Goal: Task Accomplishment & Management: Use online tool/utility

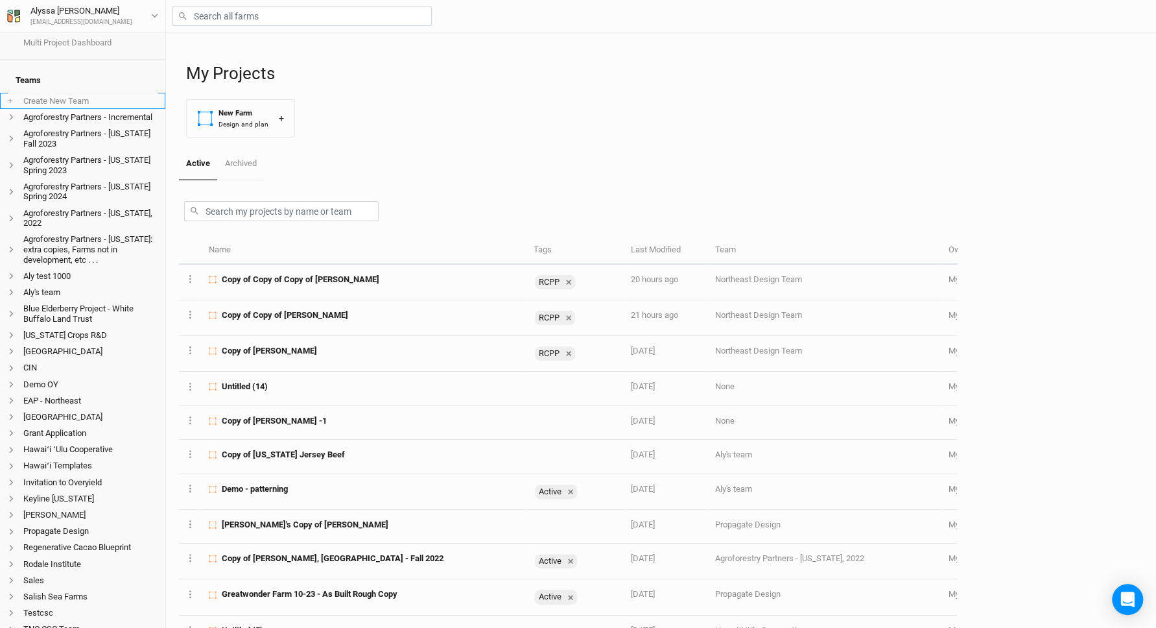
scroll to position [56, 0]
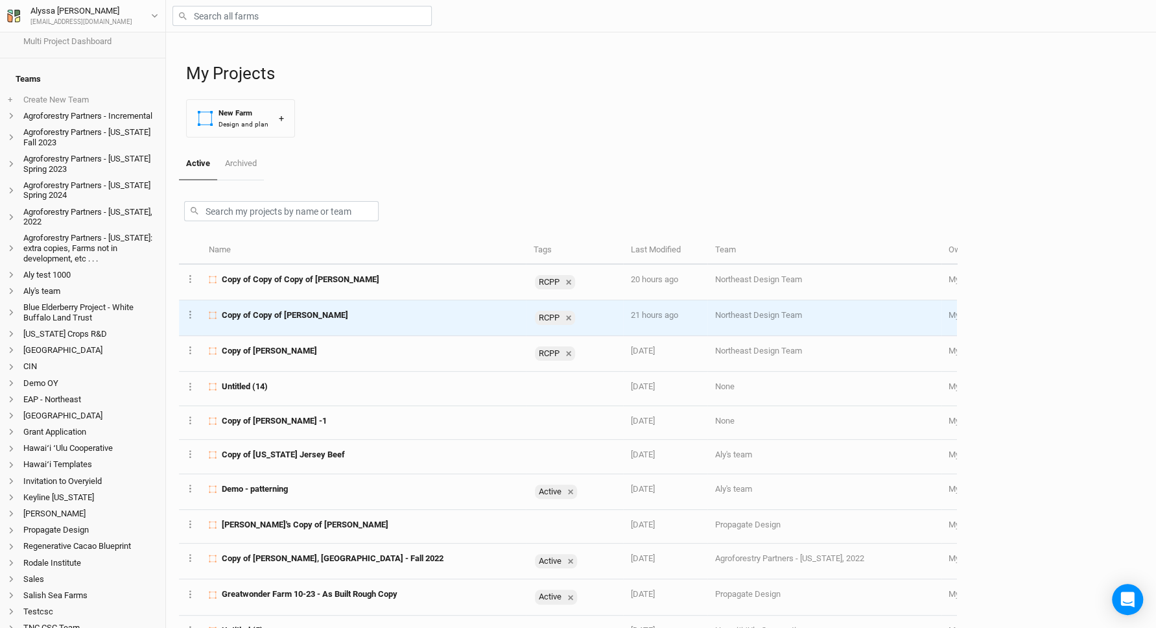
click at [281, 309] on span "Copy of Copy of [PERSON_NAME]" at bounding box center [285, 315] width 126 height 12
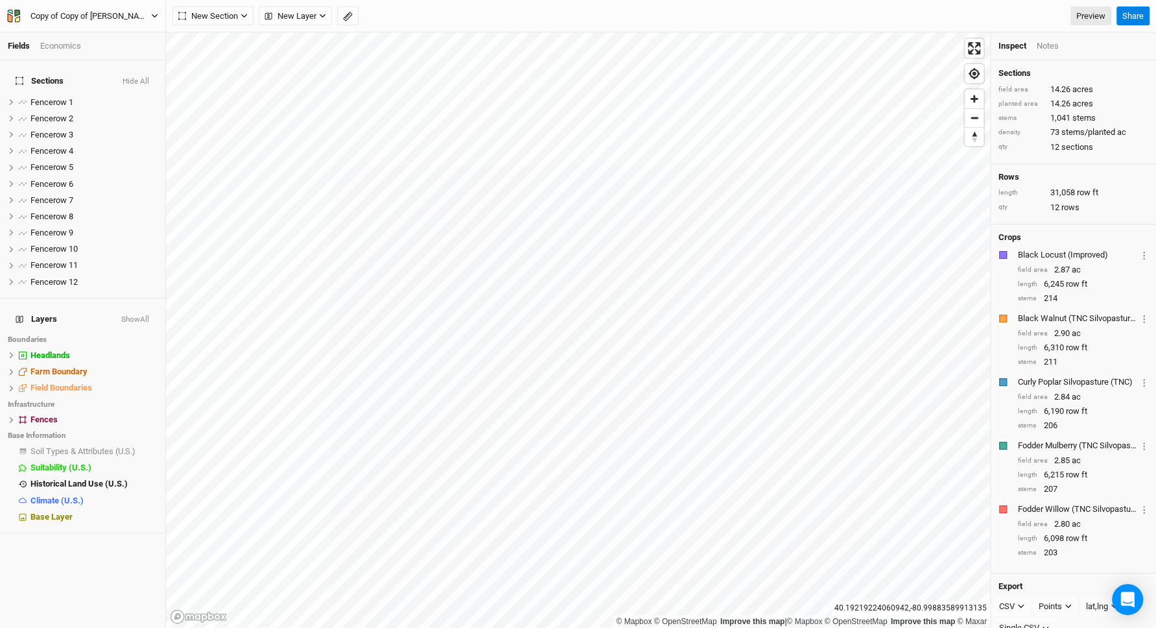
click at [117, 11] on div "Copy of Copy of [PERSON_NAME]" at bounding box center [90, 16] width 141 height 13
click at [105, 33] on button "Back" at bounding box center [107, 36] width 102 height 17
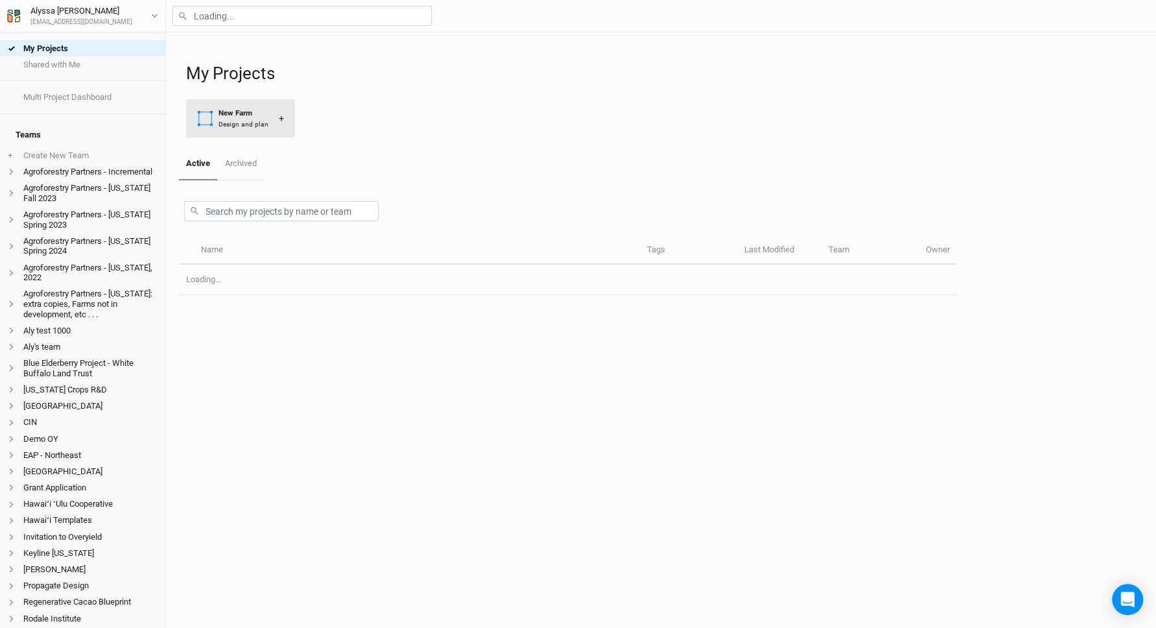
click at [290, 133] on button "New Farm Design and plan +" at bounding box center [240, 118] width 109 height 38
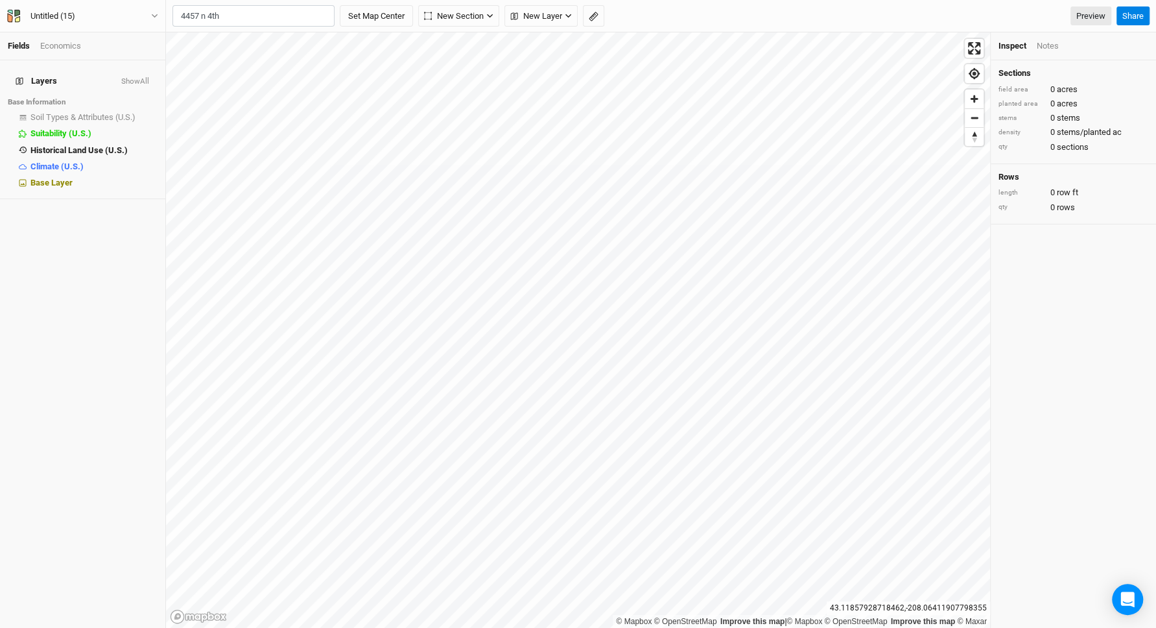
click at [320, 53] on div "[GEOGRAPHIC_DATA], [US_STATE] 43224, [GEOGRAPHIC_DATA]" at bounding box center [279, 60] width 161 height 22
type input "[STREET_ADDRESS][US_STATE]"
click at [427, 15] on icon "button" at bounding box center [428, 16] width 8 height 8
click at [429, 43] on button "Grid" at bounding box center [471, 44] width 102 height 20
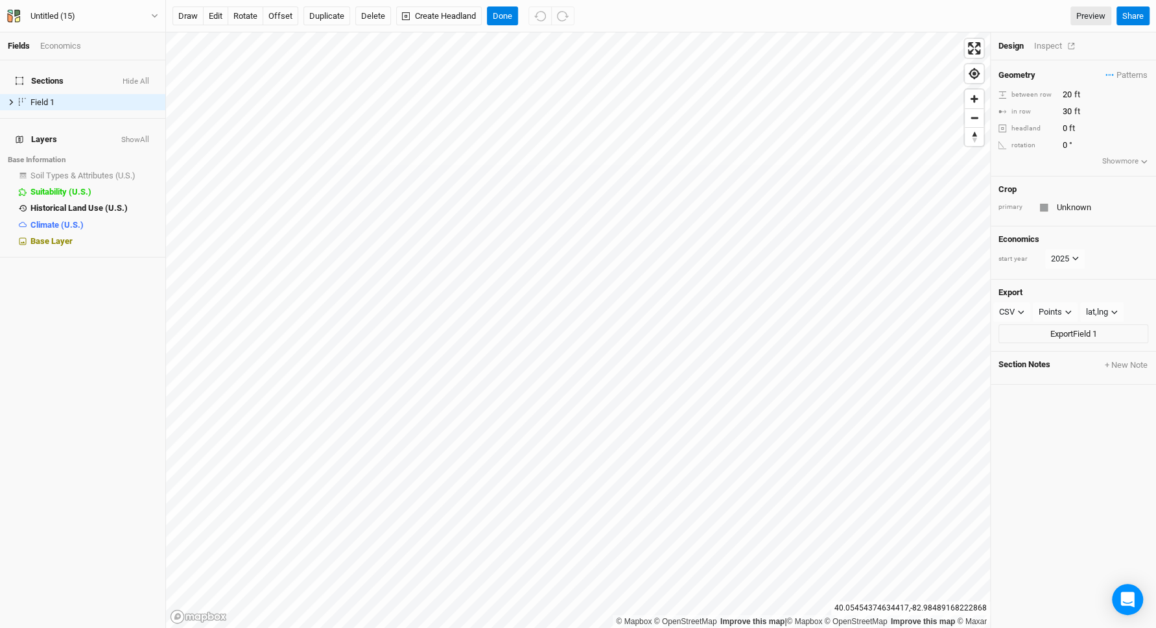
click at [1058, 40] on div "Inspect" at bounding box center [1057, 46] width 46 height 12
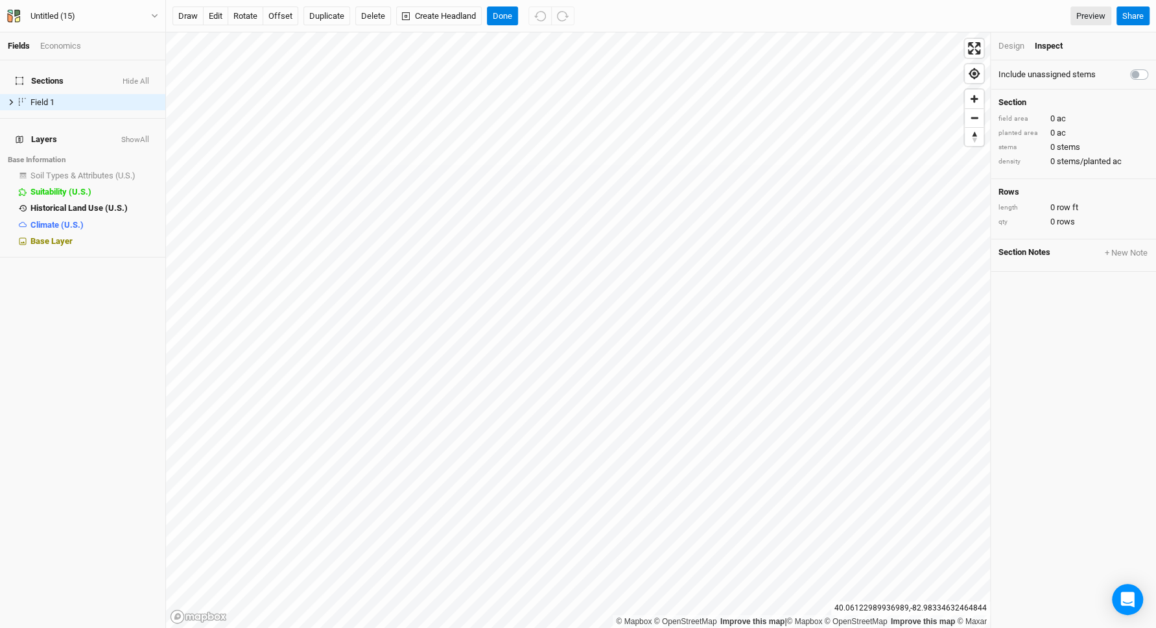
click at [1018, 36] on div "Design Inspect" at bounding box center [1073, 46] width 165 height 28
click at [1018, 47] on div "Design" at bounding box center [1012, 46] width 26 height 12
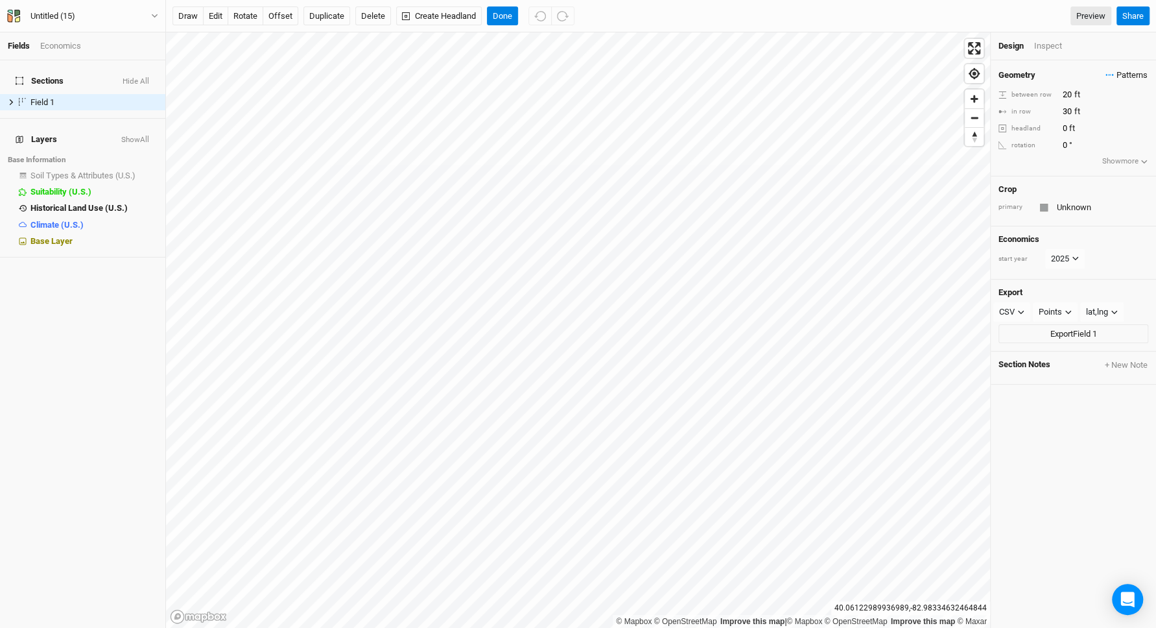
click at [1125, 80] on span "Patterns" at bounding box center [1127, 75] width 42 height 13
click at [1103, 101] on div "＋ New in-row pattern" at bounding box center [1101, 99] width 82 height 12
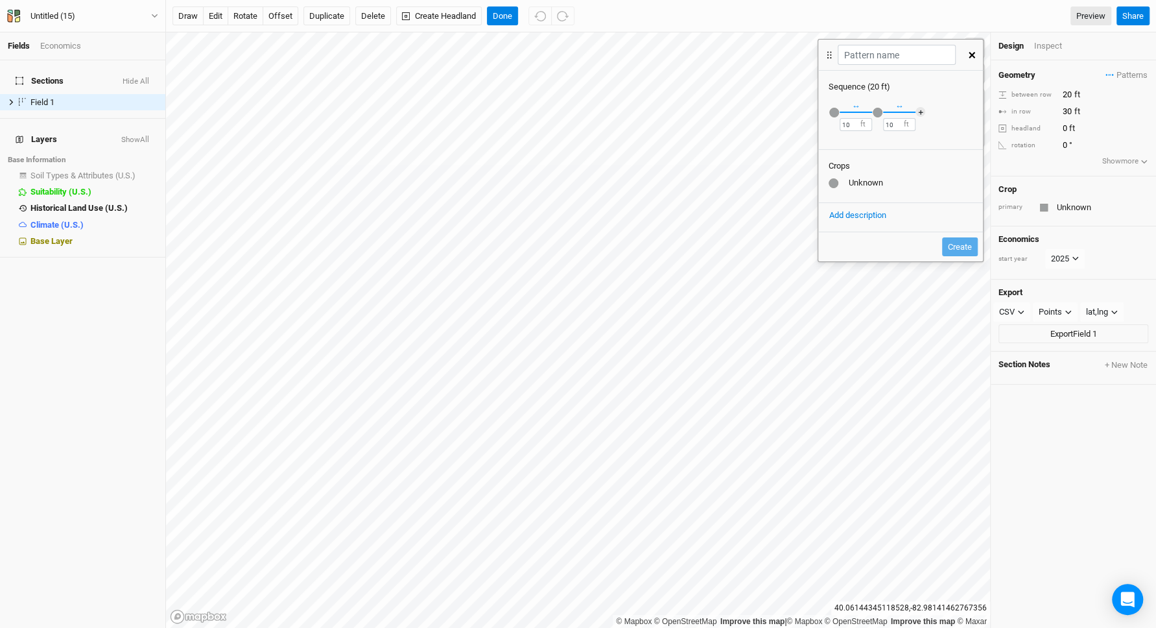
click at [833, 112] on div "button" at bounding box center [835, 113] width 10 height 10
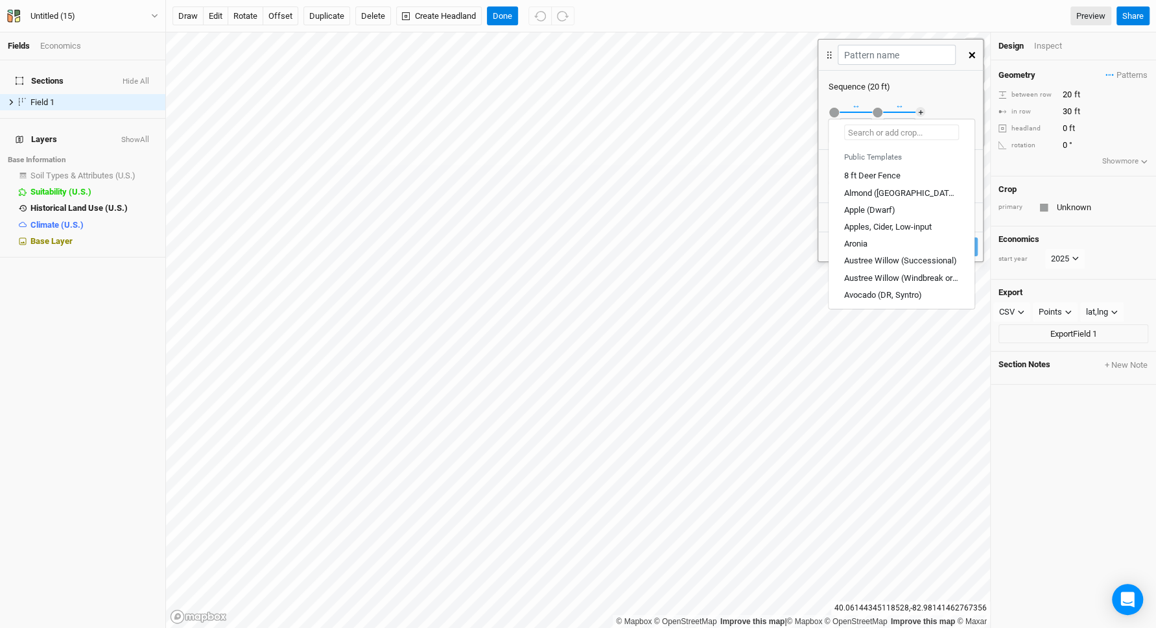
click at [859, 136] on input "text" at bounding box center [901, 133] width 115 height 16
type input "black"
type input "black Locust (CG)"
type input "black l"
type input "black locust (CG)"
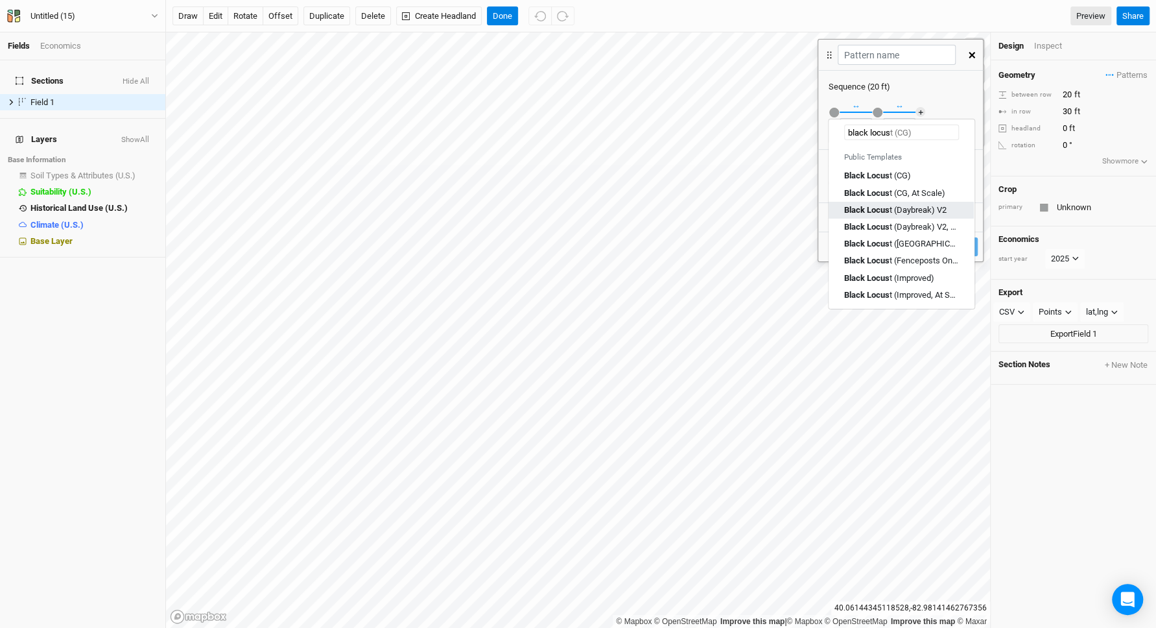
type input "black locust"
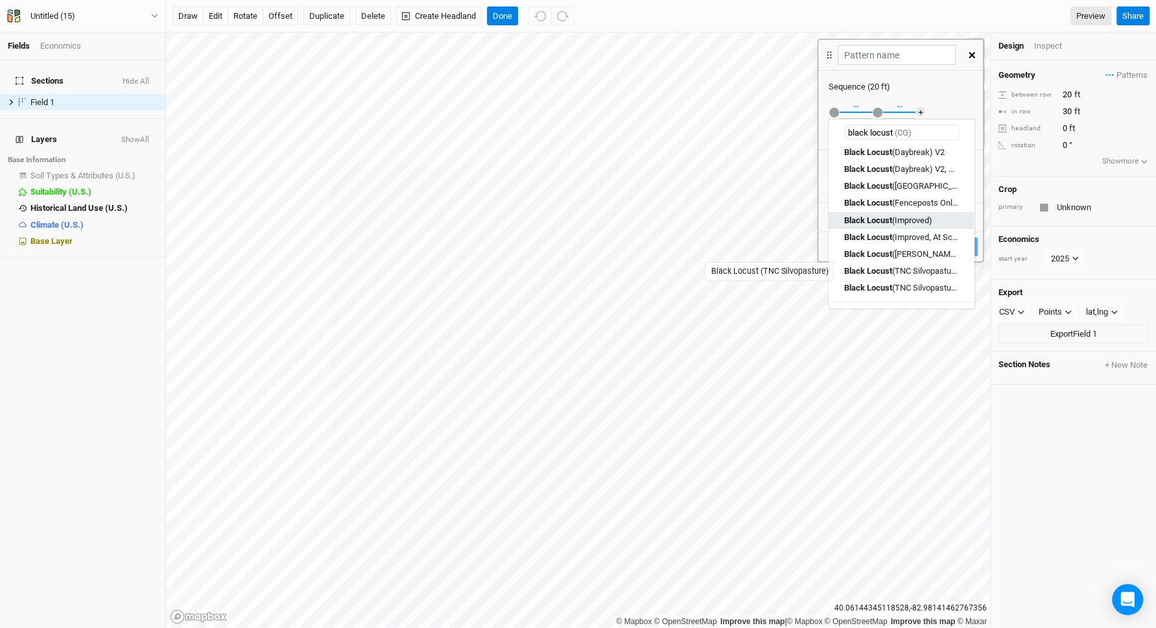
scroll to position [60, 0]
click at [918, 269] on div "Black Locust (TNC Silvopasture)" at bounding box center [901, 269] width 114 height 12
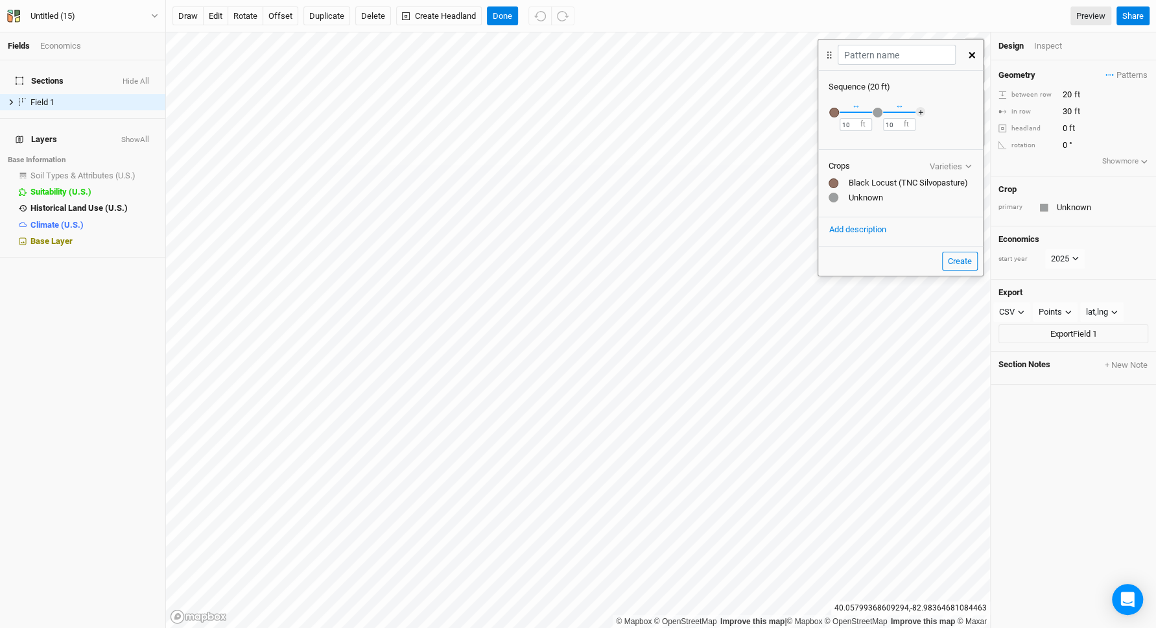
click at [877, 111] on div "button" at bounding box center [878, 113] width 10 height 10
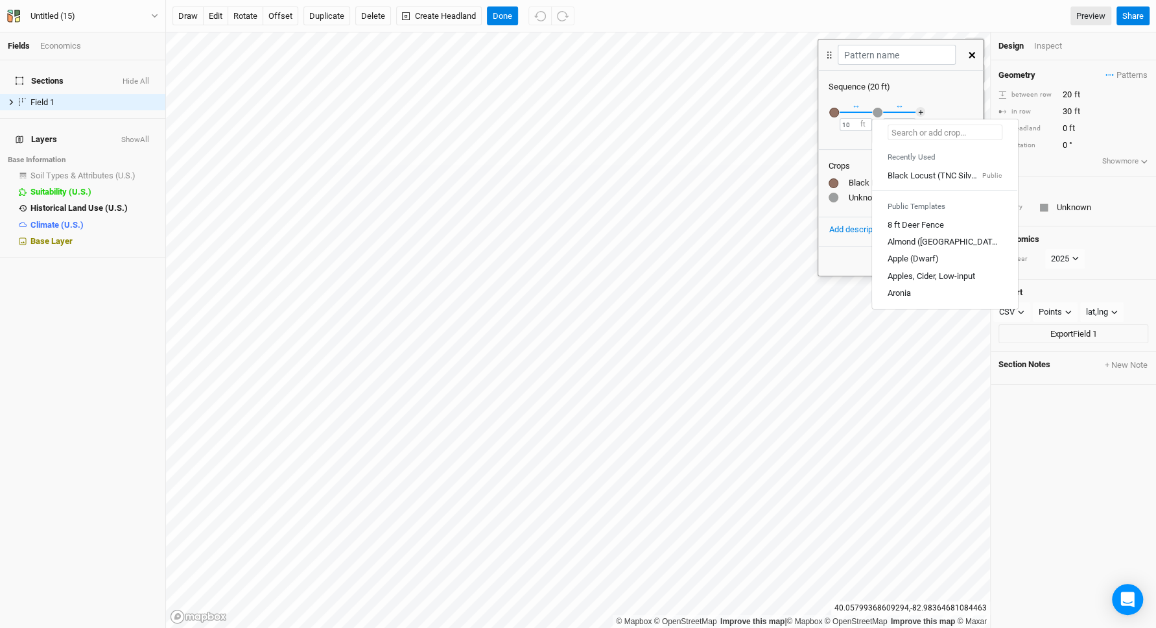
click at [924, 135] on input "text" at bounding box center [945, 133] width 115 height 16
type input "fod"
type input "fodder Mulberry (TNC Silvopasture)"
type input "fodder"
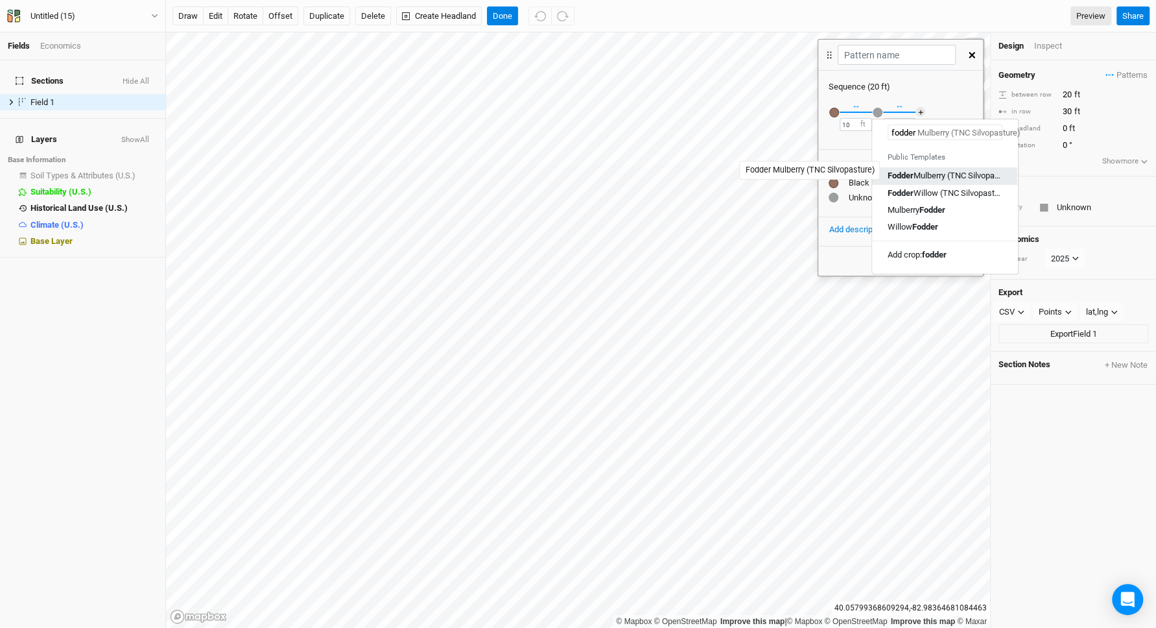
click at [918, 170] on div "Fodder Mulberry (TNC Silvopasture)" at bounding box center [945, 176] width 114 height 12
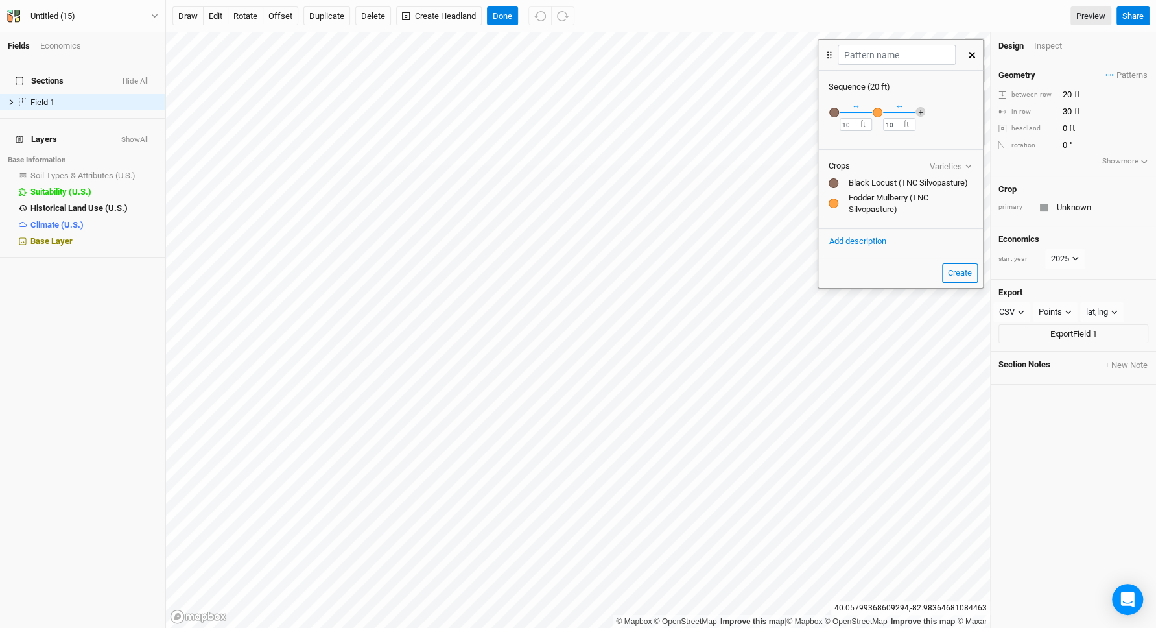
click at [918, 111] on button "＋" at bounding box center [921, 112] width 10 height 10
click at [919, 114] on div "button" at bounding box center [921, 113] width 10 height 10
click at [953, 136] on input "text" at bounding box center [988, 144] width 115 height 16
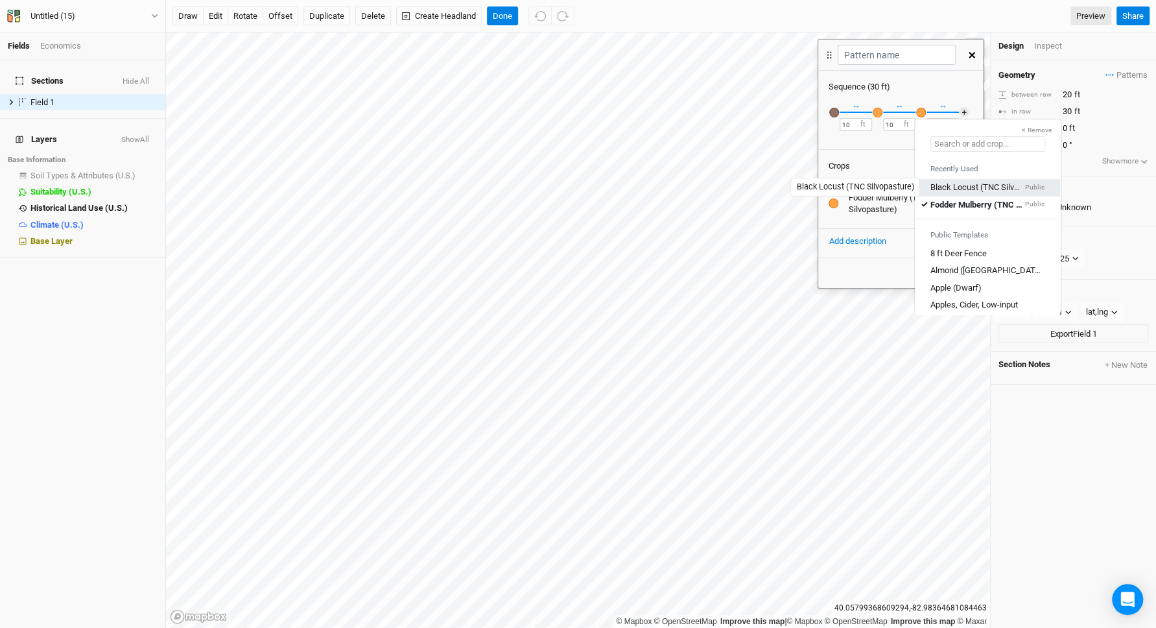
type input "f"
type input "fodder Mulberry (TNC Silvopasture)"
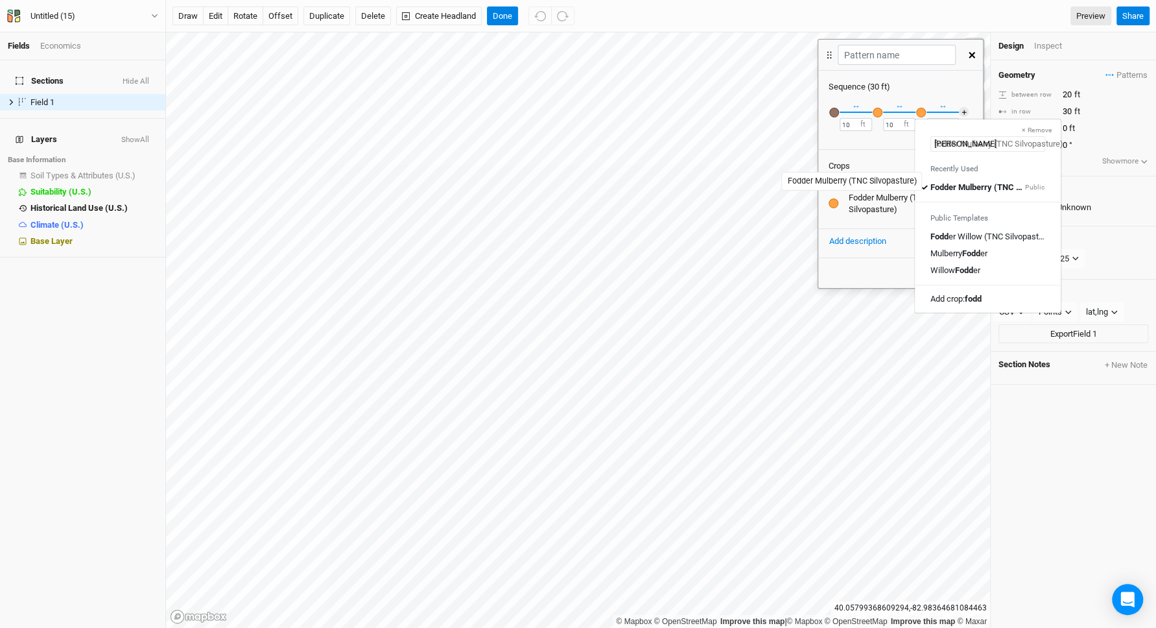
type input "fodder"
click at [959, 267] on mark "Fodder" at bounding box center [968, 270] width 26 height 10
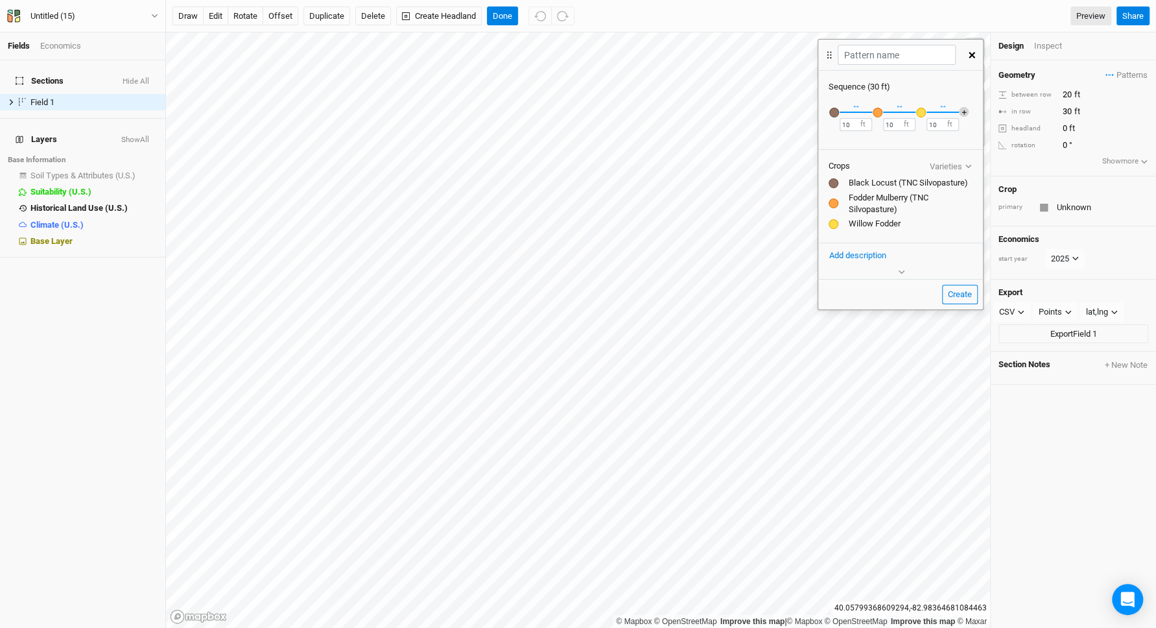
click at [964, 109] on button "＋" at bounding box center [964, 112] width 10 height 10
click at [964, 109] on div "button" at bounding box center [965, 113] width 10 height 10
click at [1012, 147] on input "text" at bounding box center [1031, 144] width 115 height 16
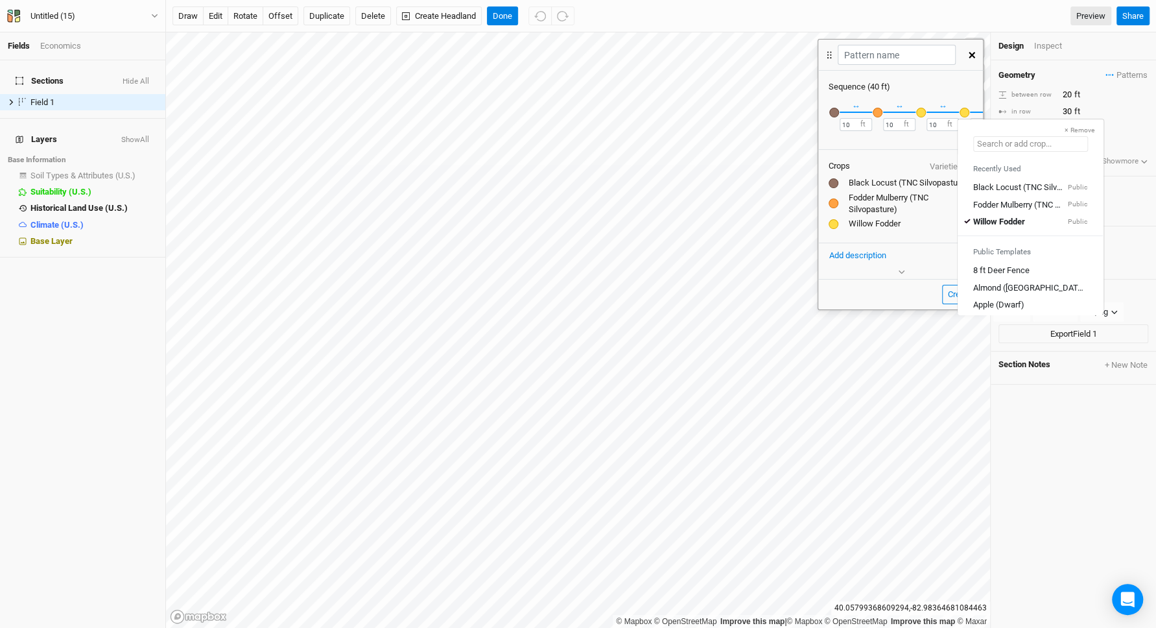
click at [1012, 147] on input "text" at bounding box center [1031, 144] width 115 height 16
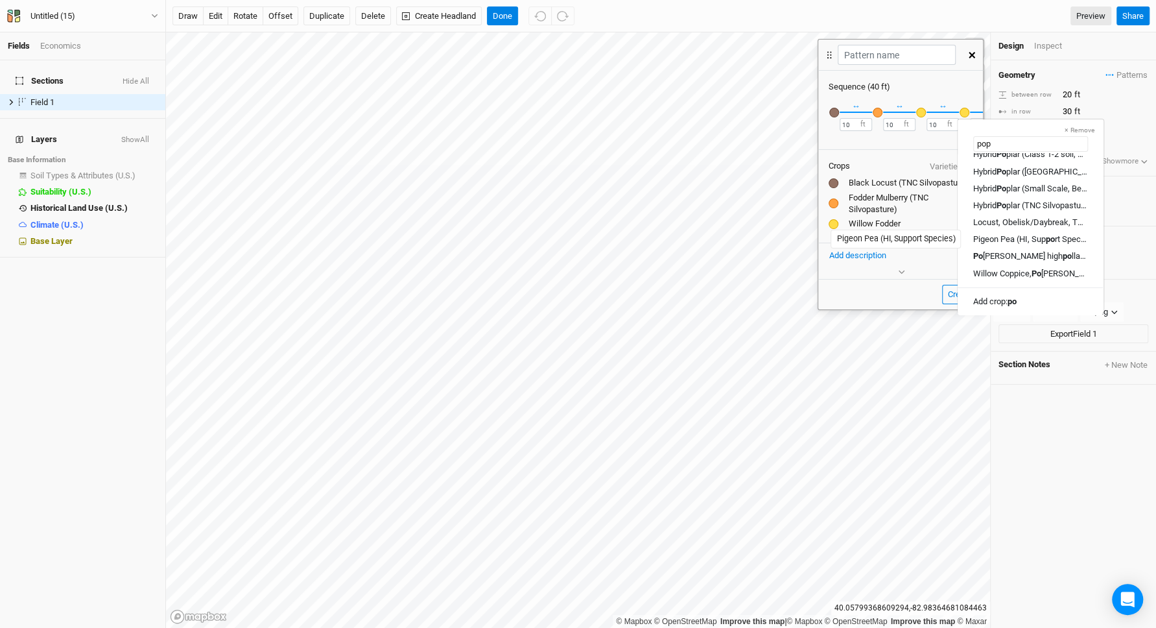
scroll to position [0, 0]
type input "poplar"
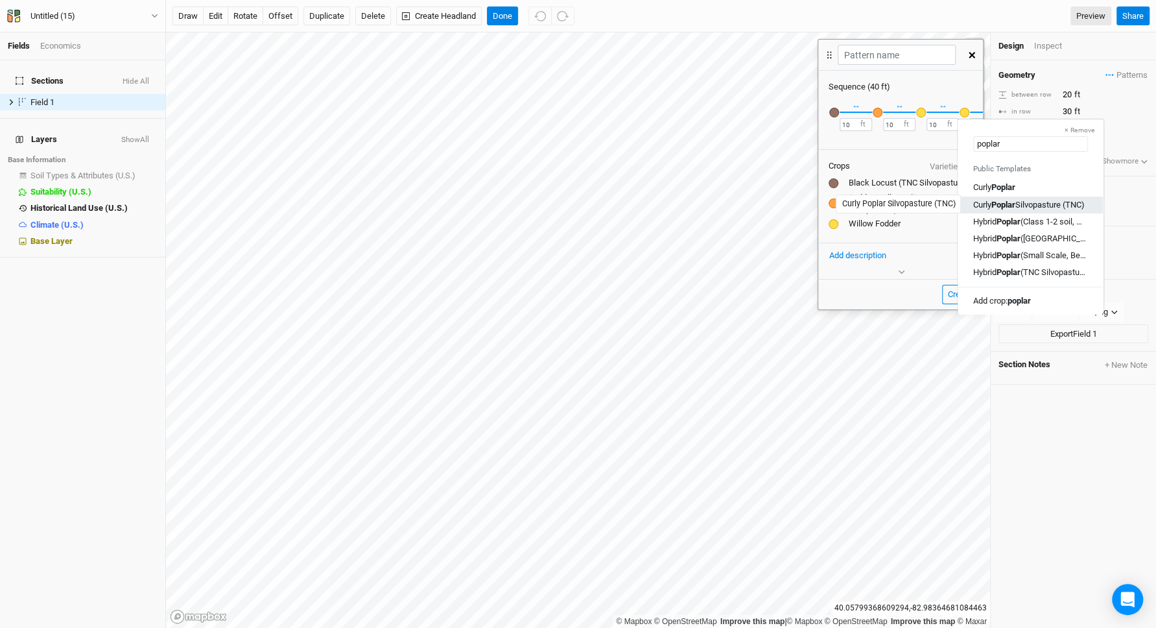
click at [1031, 202] on div "Curly Poplar Silvopasture (TNC)" at bounding box center [1030, 204] width 112 height 12
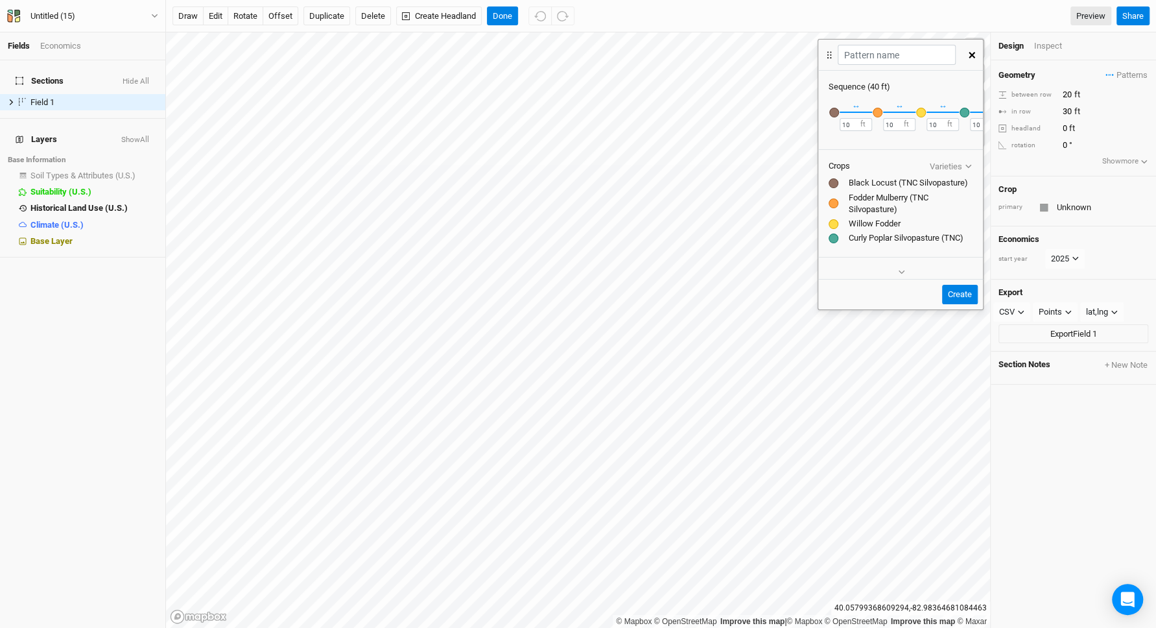
click at [953, 289] on button "Create" at bounding box center [960, 294] width 36 height 19
click at [964, 294] on button "Create" at bounding box center [960, 294] width 36 height 19
click at [907, 58] on input "text" at bounding box center [896, 55] width 117 height 20
type input "t"
click at [959, 291] on button "Create" at bounding box center [960, 294] width 36 height 19
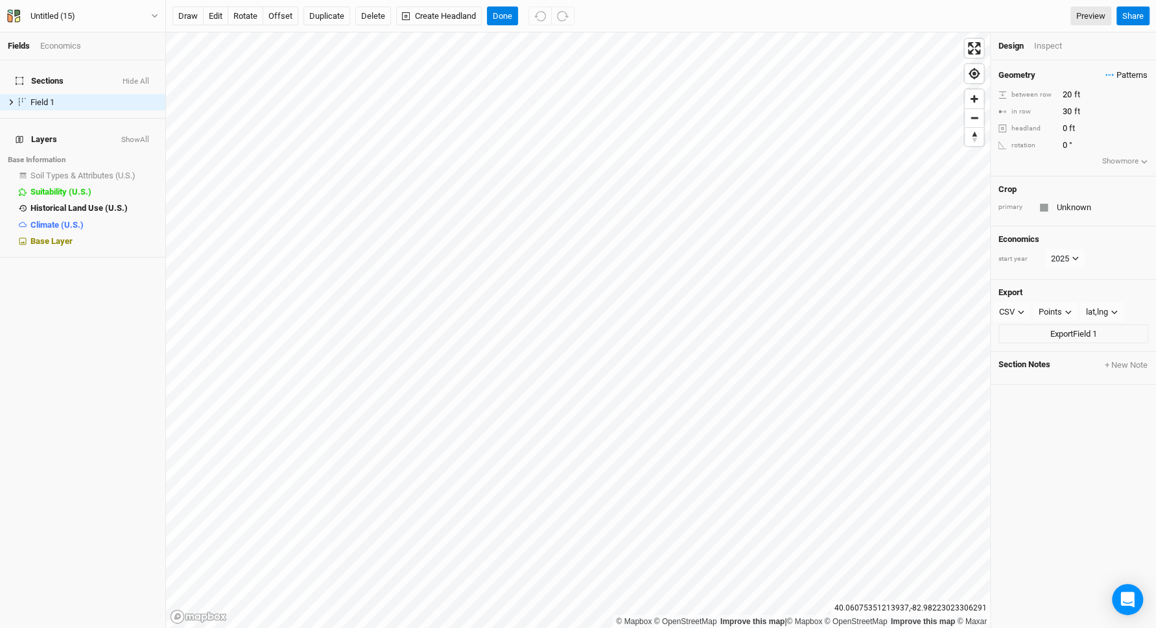
click at [1126, 72] on span "Patterns" at bounding box center [1127, 75] width 42 height 13
click at [1082, 106] on button "t" at bounding box center [1083, 99] width 67 height 20
click at [1047, 51] on div "Inspect" at bounding box center [1057, 46] width 46 height 12
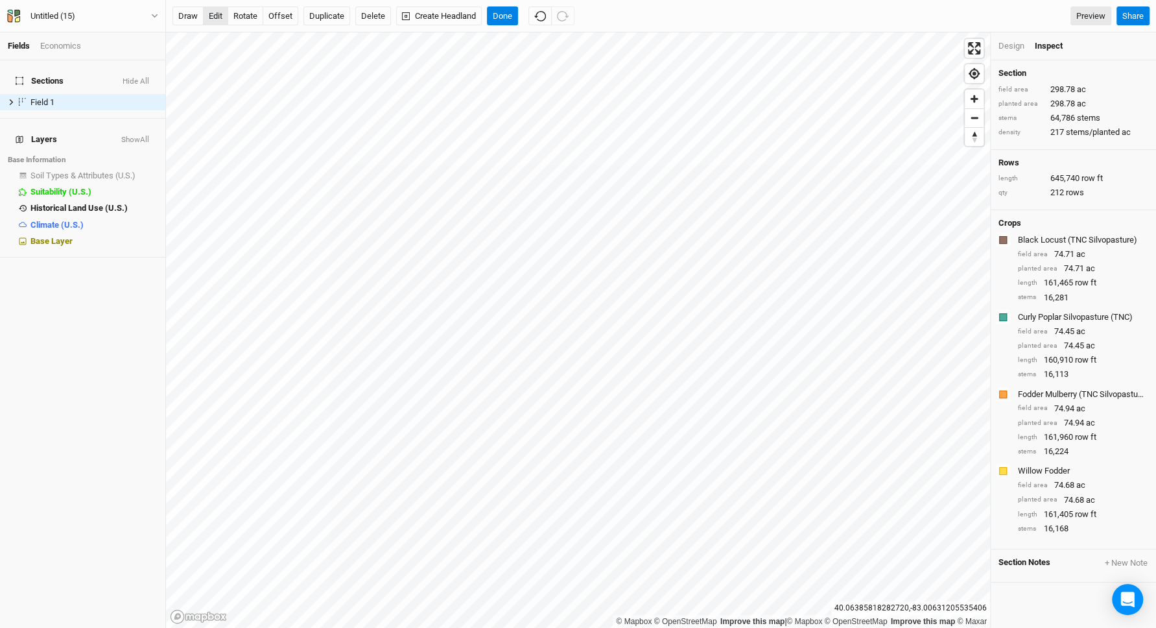
click at [225, 23] on button "edit" at bounding box center [215, 15] width 25 height 19
click at [494, 10] on button "Done" at bounding box center [502, 15] width 31 height 19
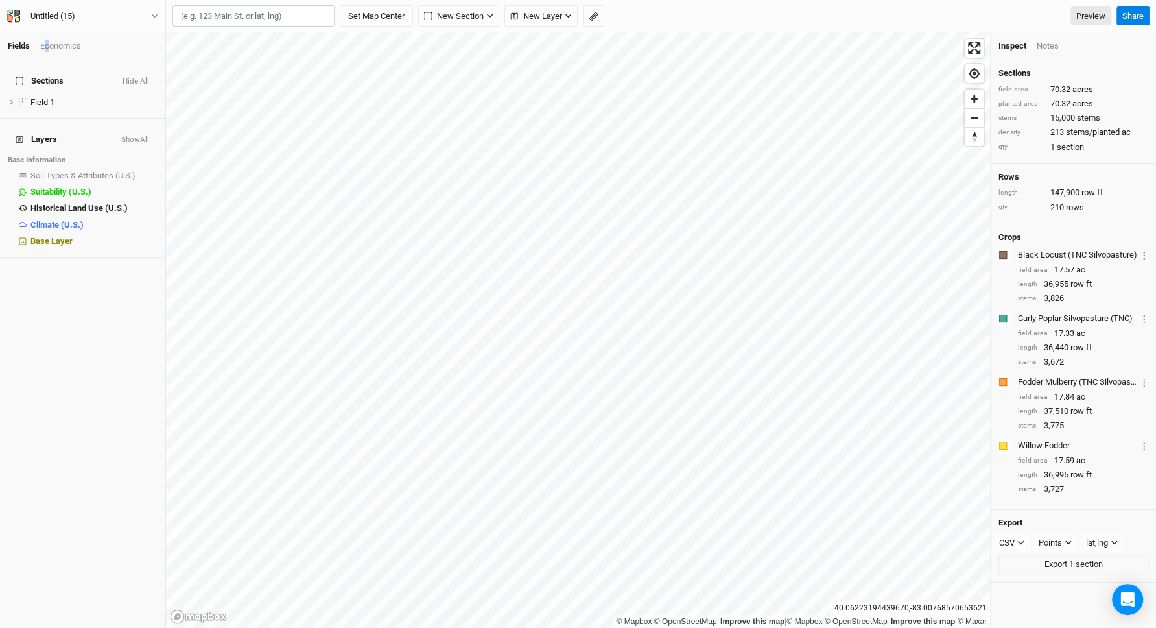
click at [49, 46] on div "Economics" at bounding box center [60, 46] width 41 height 12
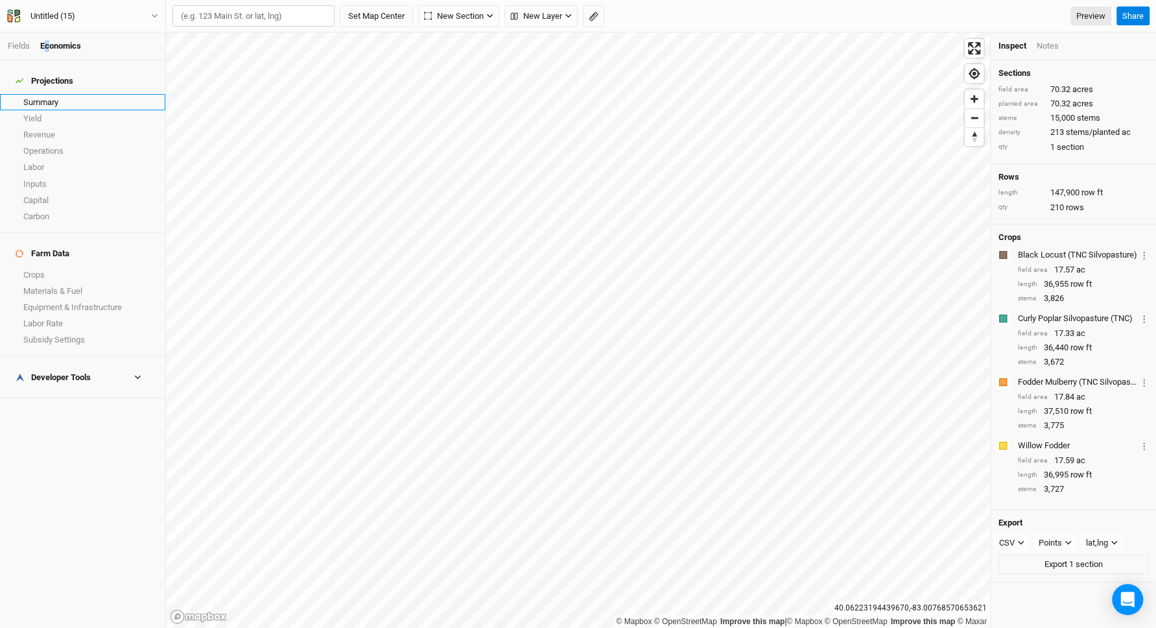
click at [45, 94] on link "Summary" at bounding box center [82, 102] width 165 height 16
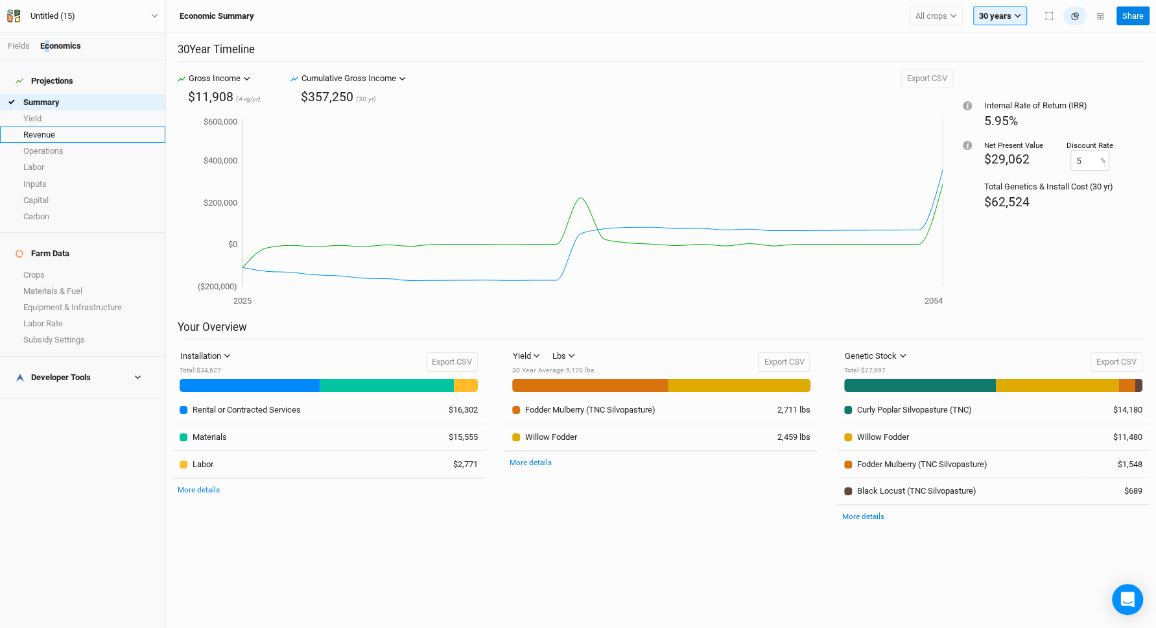
click at [37, 134] on ul "Summary Yield Revenue Operations Labor Inputs Capital Carbon" at bounding box center [82, 159] width 165 height 131
click at [51, 127] on link "Revenue" at bounding box center [82, 134] width 165 height 16
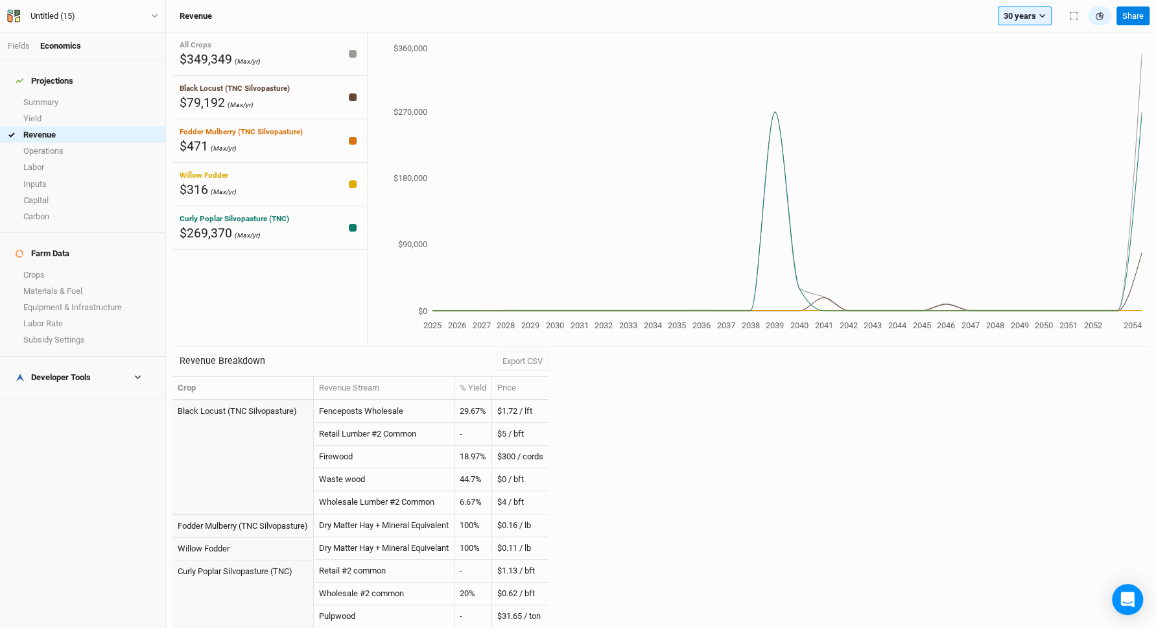
click at [95, 84] on h4 "Projections" at bounding box center [83, 81] width 150 height 26
click at [95, 94] on link "Summary" at bounding box center [82, 102] width 165 height 16
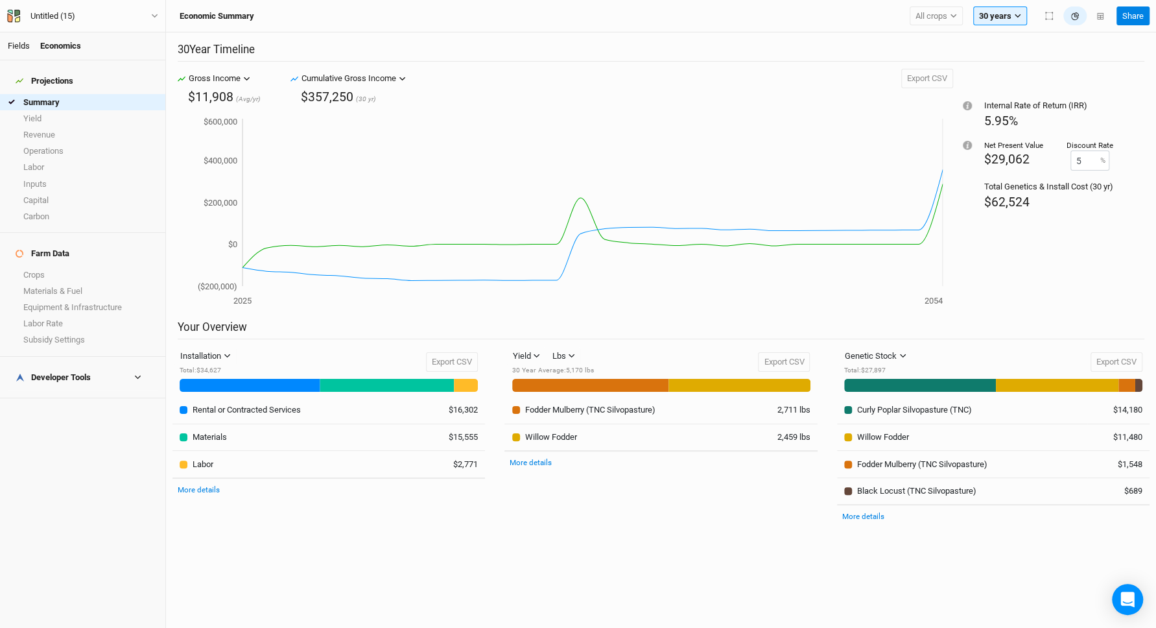
click at [22, 49] on link "Fields" at bounding box center [19, 46] width 22 height 10
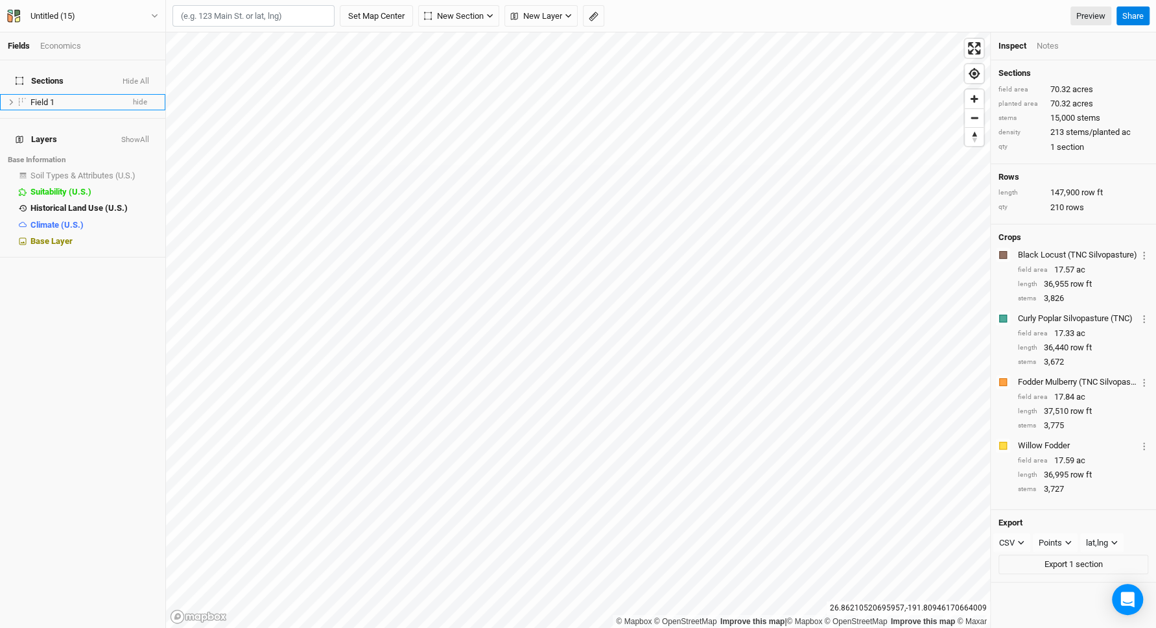
click at [88, 97] on div "Field 1" at bounding box center [76, 102] width 92 height 10
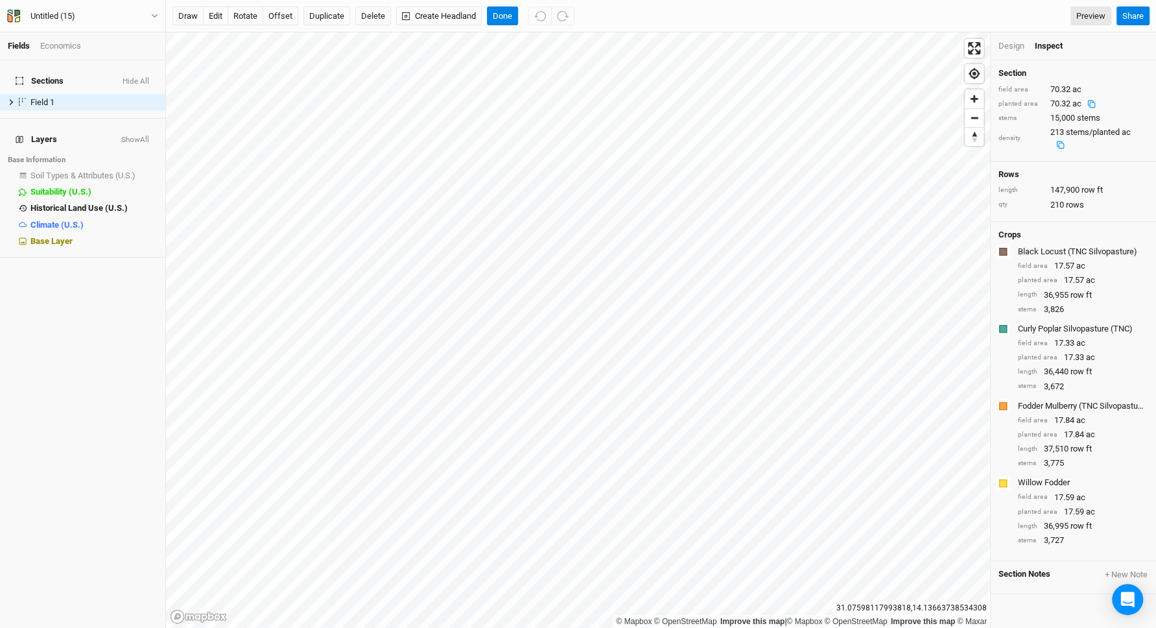
click at [1015, 47] on div "Design" at bounding box center [1012, 46] width 26 height 12
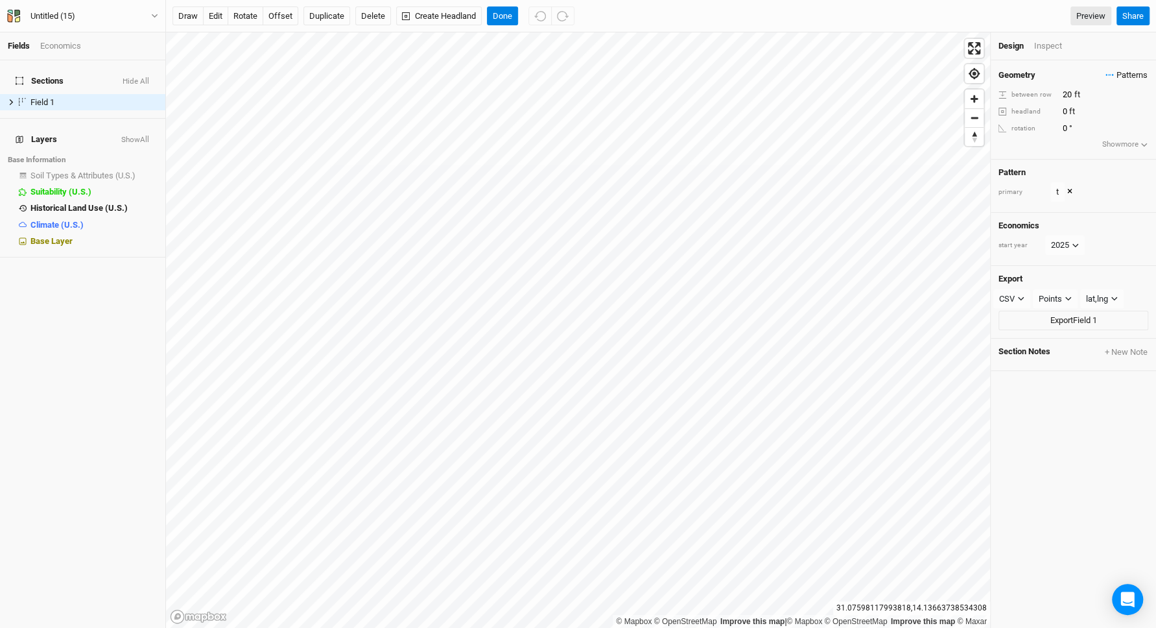
click at [1132, 73] on span "Patterns" at bounding box center [1127, 75] width 42 height 13
click at [1136, 98] on button "view" at bounding box center [1135, 99] width 36 height 20
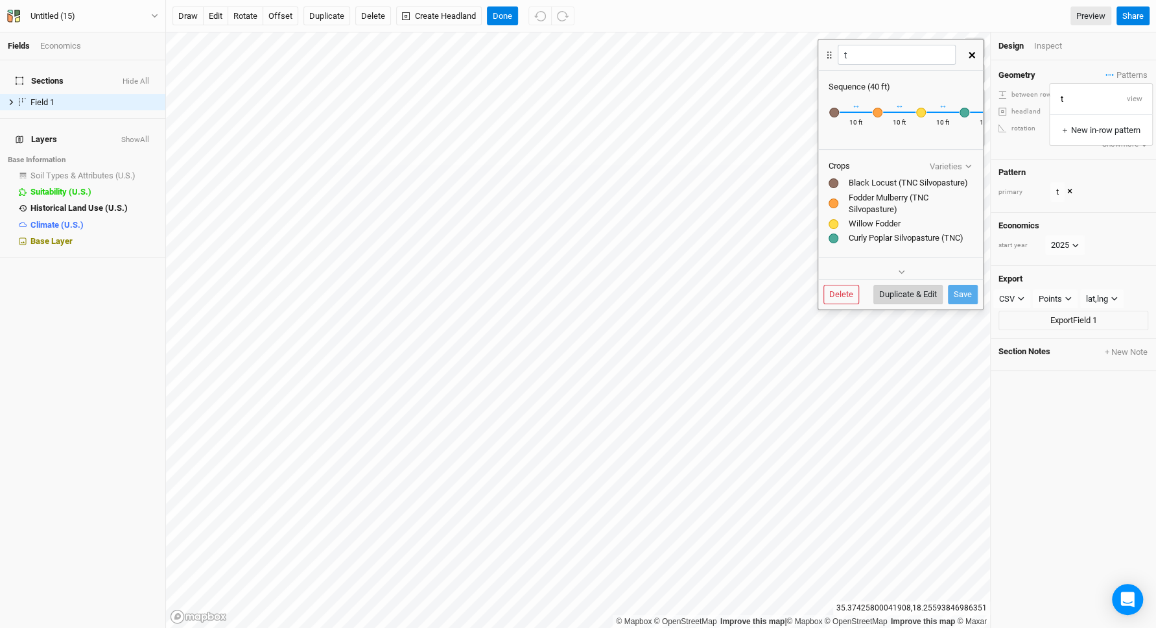
click at [913, 289] on button "Duplicate & Edit" at bounding box center [908, 294] width 69 height 19
type input "t 2"
click at [974, 108] on div "× Remove Black Locust (TNC Silvopasture) Recently Used Black Locust (TNC Silvop…" at bounding box center [901, 120] width 165 height 54
click at [968, 108] on button "＋" at bounding box center [970, 112] width 10 height 10
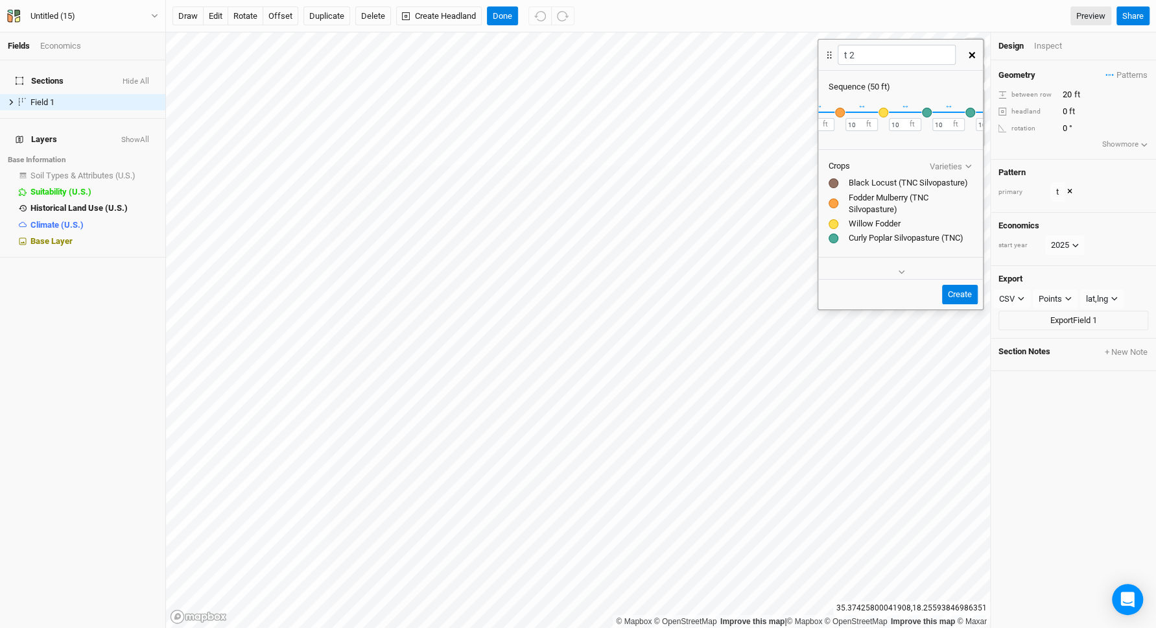
click at [968, 110] on div "button" at bounding box center [971, 113] width 10 height 10
click at [1010, 142] on input "text" at bounding box center [1036, 144] width 115 height 16
type input "b"
type input "black Locust (TNC Silvopasture)"
type input "black w"
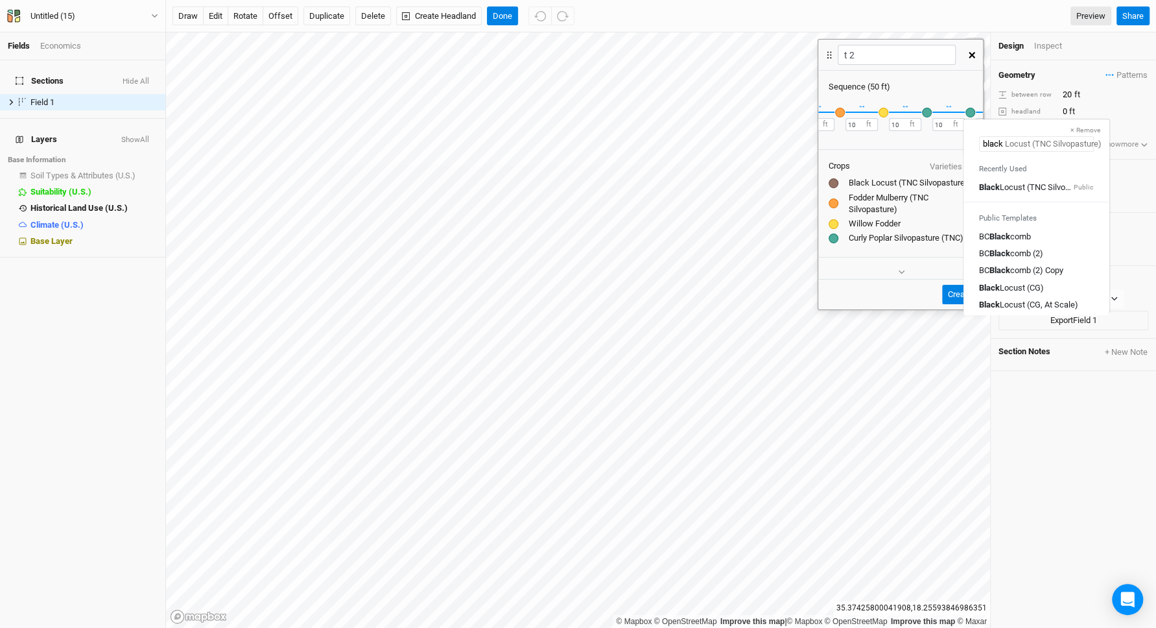
type input "black walnut"
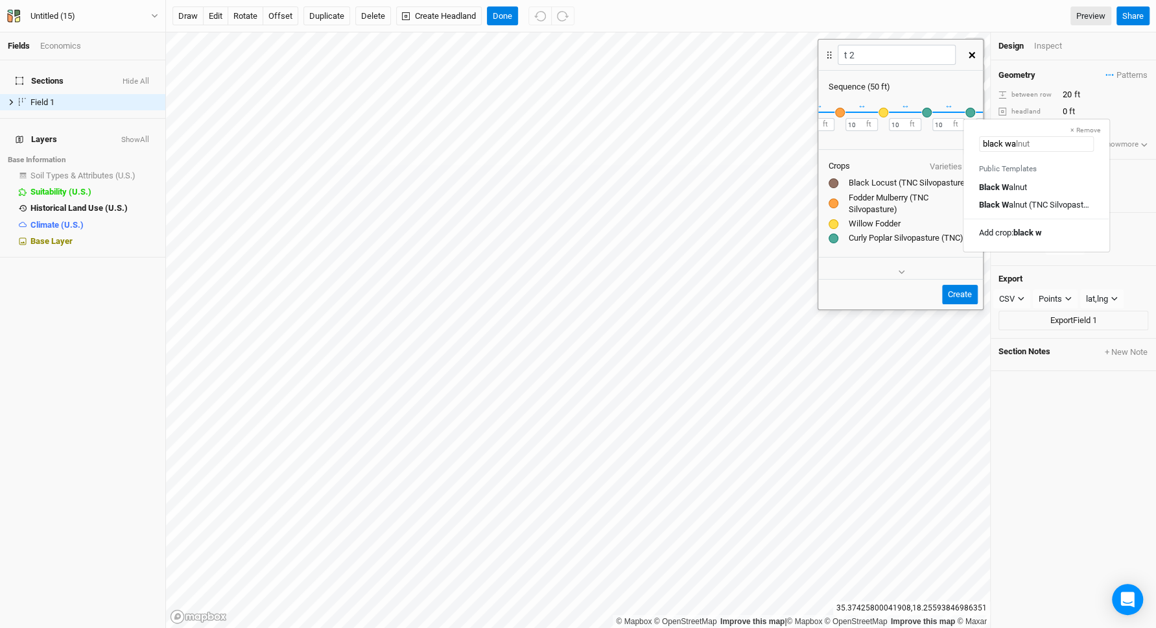
type input "black wal"
click at [1012, 183] on mark "Black Wal" at bounding box center [997, 187] width 36 height 10
click at [967, 293] on button "Create" at bounding box center [960, 294] width 36 height 19
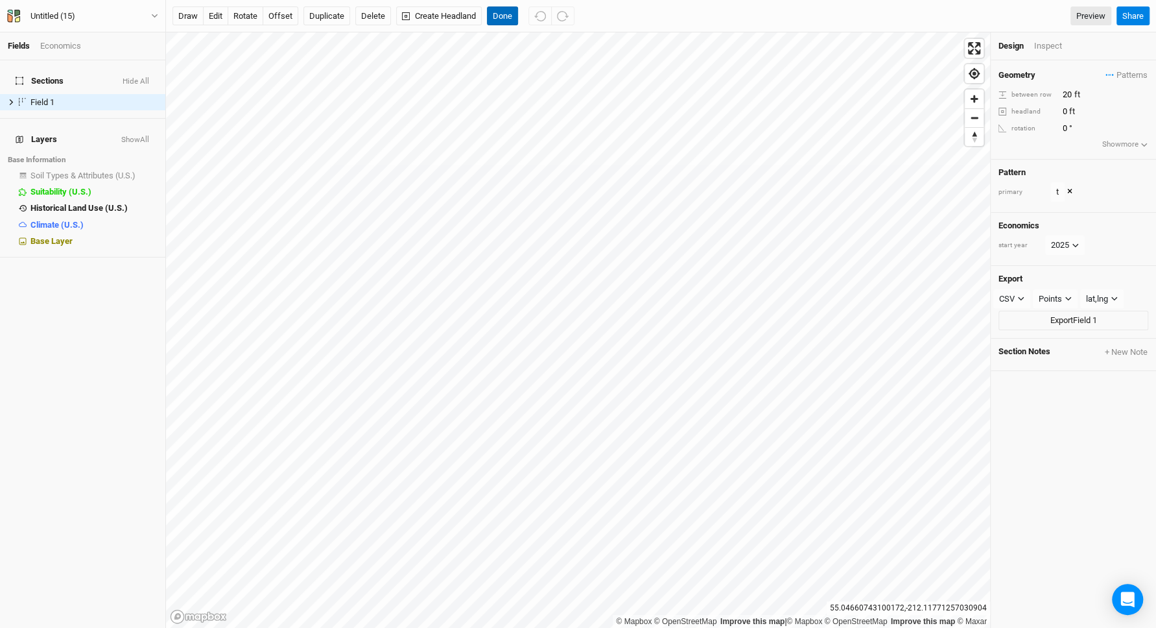
click at [490, 10] on button "Done" at bounding box center [502, 15] width 31 height 19
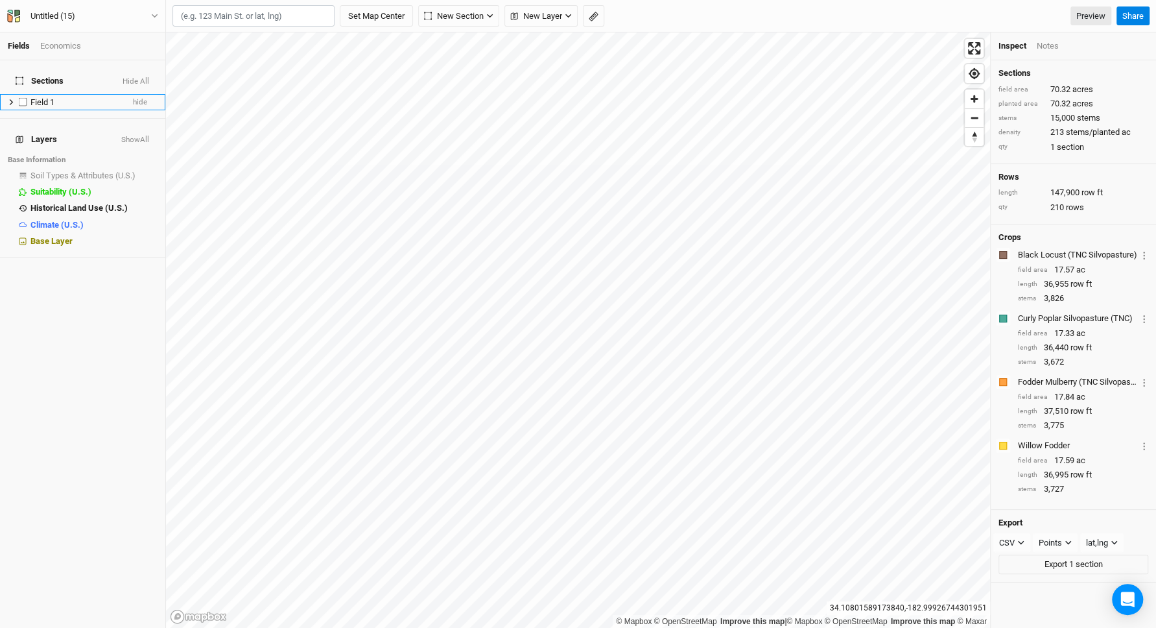
click at [63, 101] on li "Field 1 hide" at bounding box center [82, 102] width 165 height 16
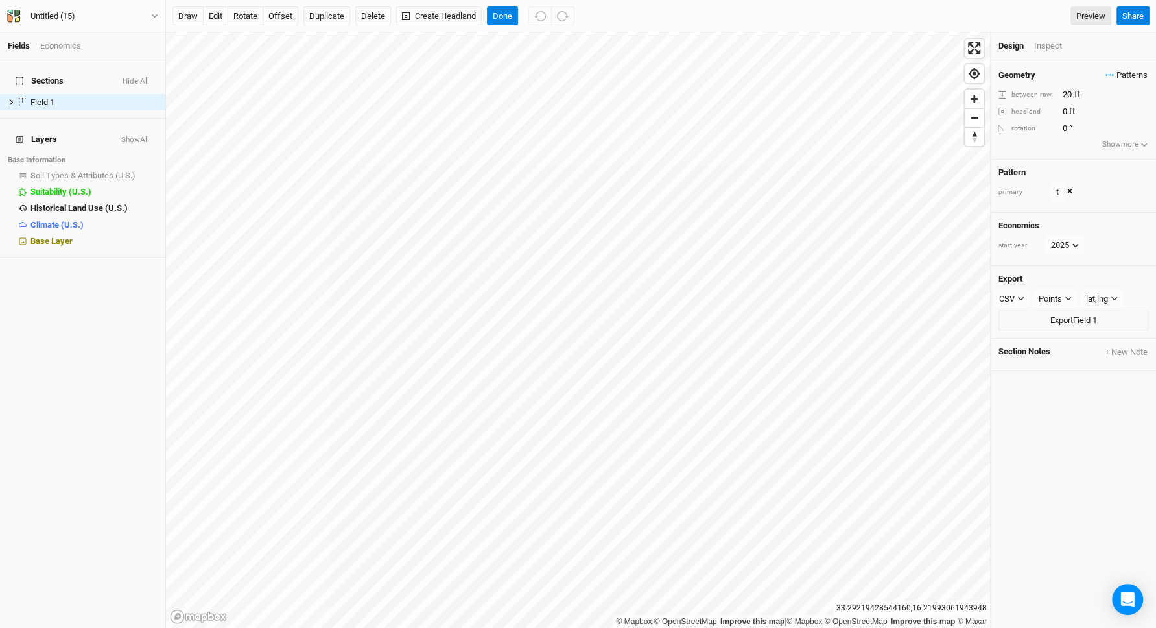
click at [1134, 73] on span "Patterns" at bounding box center [1127, 75] width 42 height 13
click at [1078, 115] on button "t 2" at bounding box center [1083, 119] width 67 height 20
click at [501, 20] on button "Done" at bounding box center [502, 15] width 31 height 19
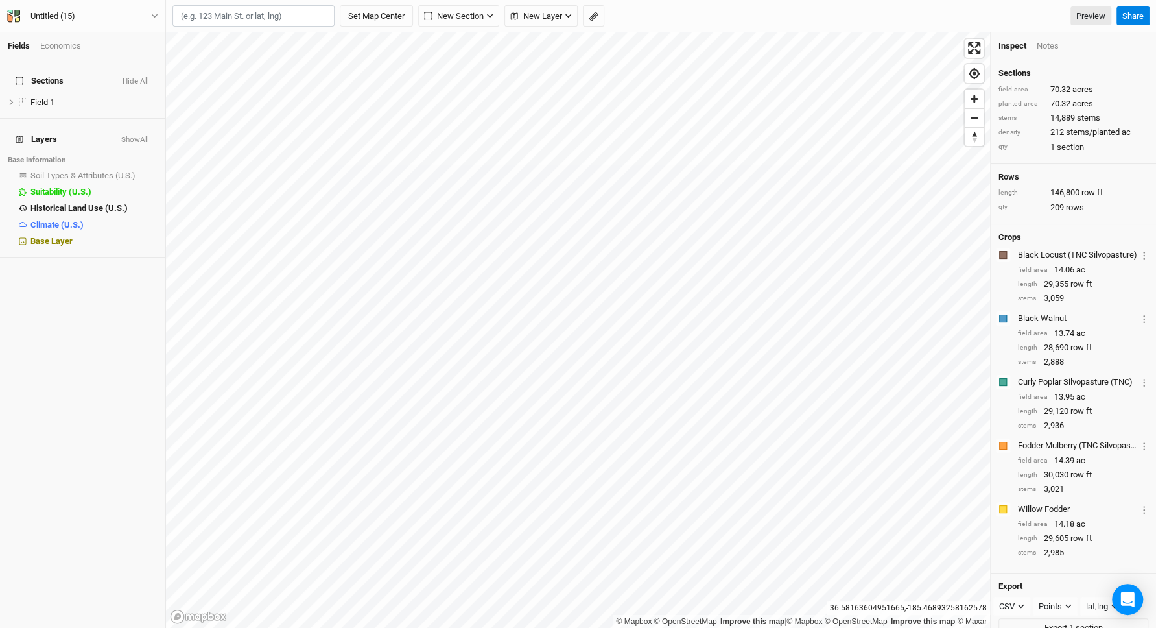
click at [56, 46] on div "Economics" at bounding box center [60, 46] width 41 height 12
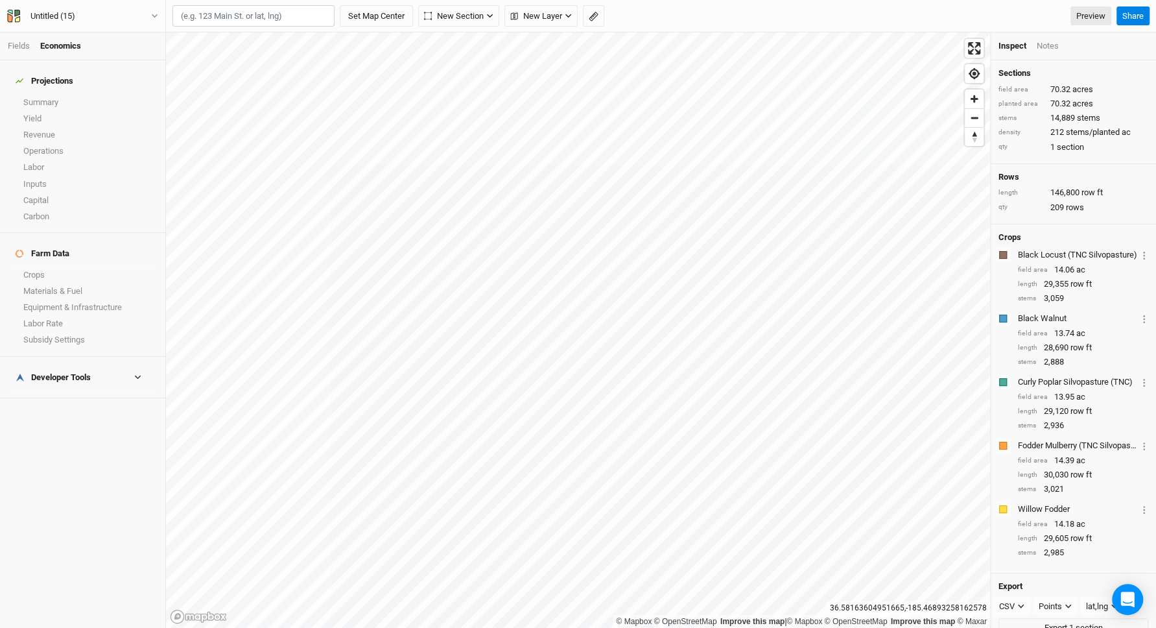
click at [50, 82] on h4 "Projections" at bounding box center [83, 81] width 150 height 26
click at [53, 94] on link "Summary" at bounding box center [82, 102] width 165 height 16
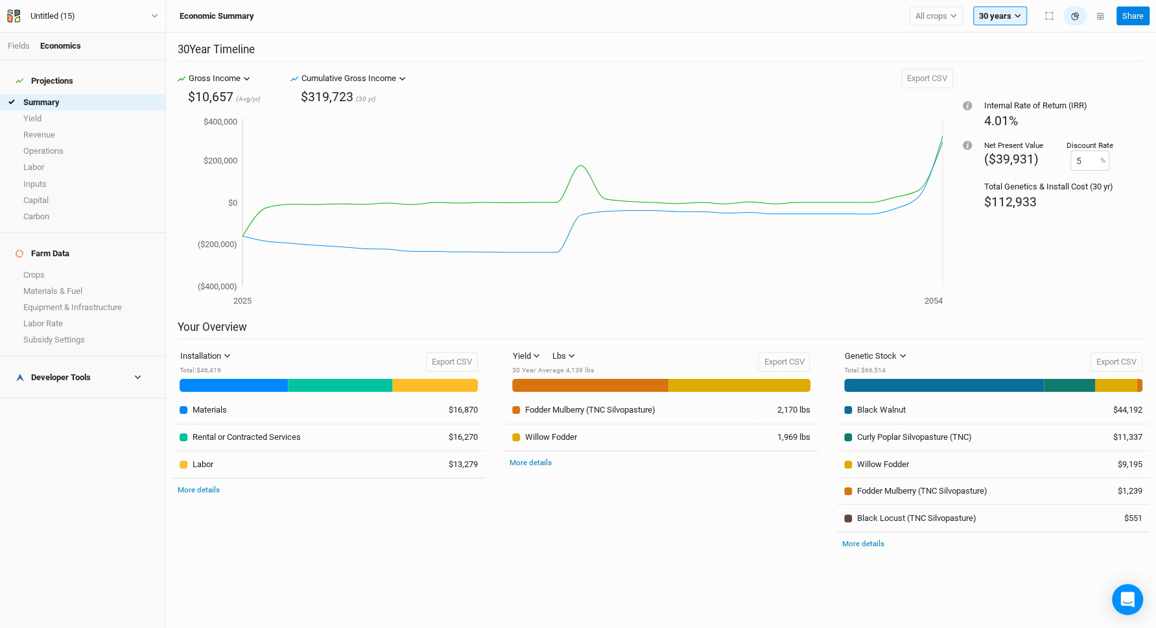
click at [12, 68] on h4 "Projections" at bounding box center [83, 81] width 150 height 26
click at [21, 47] on link "Fields" at bounding box center [19, 46] width 22 height 10
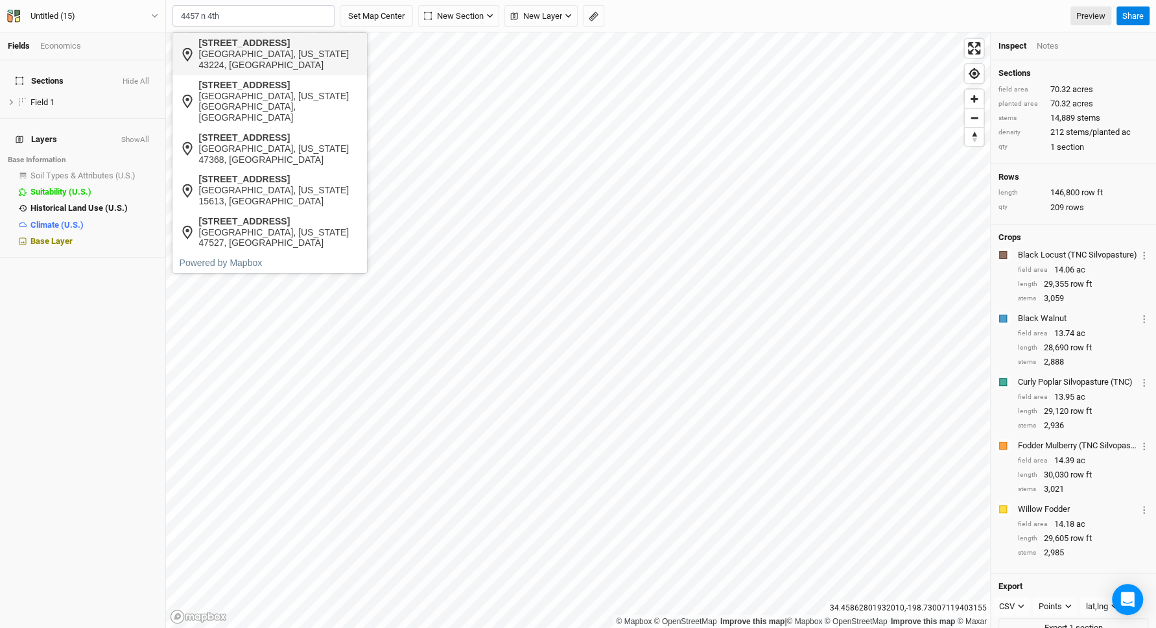
click at [278, 54] on div "[GEOGRAPHIC_DATA], [US_STATE] 43224, [GEOGRAPHIC_DATA]" at bounding box center [279, 60] width 161 height 22
type input "[STREET_ADDRESS][US_STATE]"
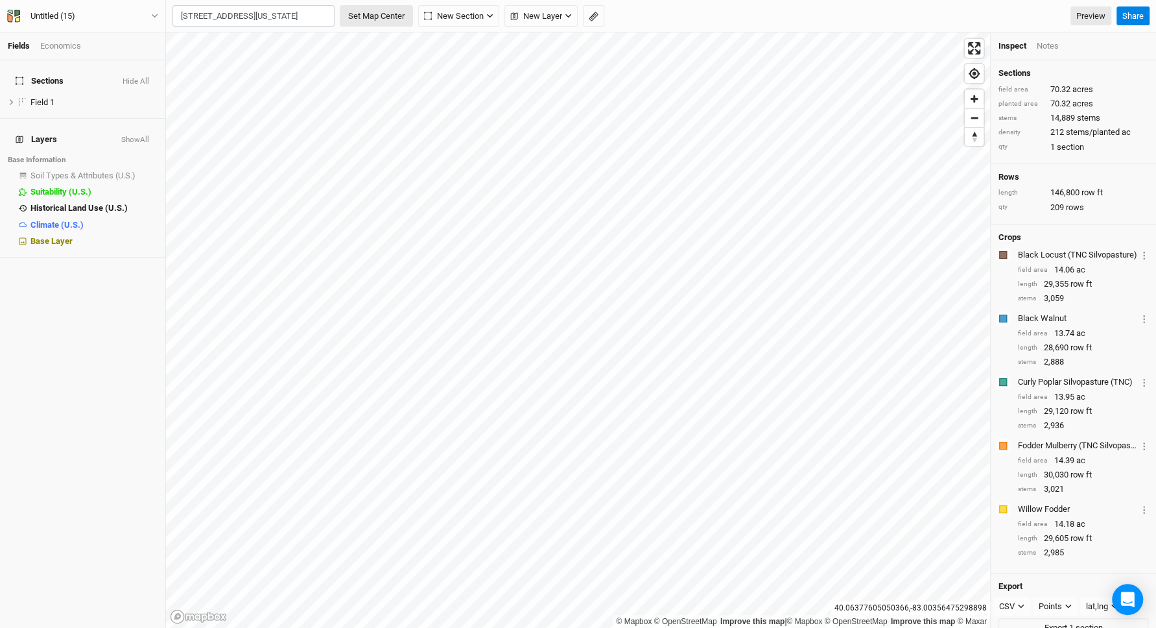
click at [372, 19] on button "Set Map Center" at bounding box center [376, 16] width 73 height 22
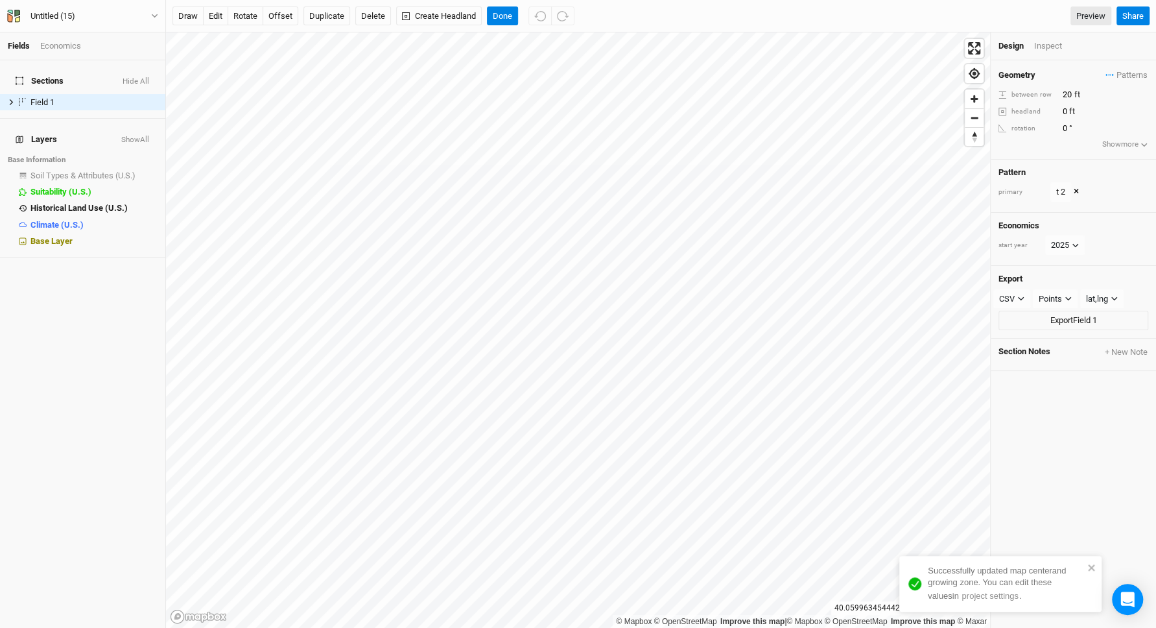
click at [1131, 67] on div "Geometry Patterns t view t 2 view ＋ New in-row pattern between row 20 ft headla…" at bounding box center [1073, 109] width 165 height 99
click at [1134, 76] on span "Patterns" at bounding box center [1127, 75] width 42 height 13
click at [1135, 115] on button "view" at bounding box center [1135, 119] width 36 height 20
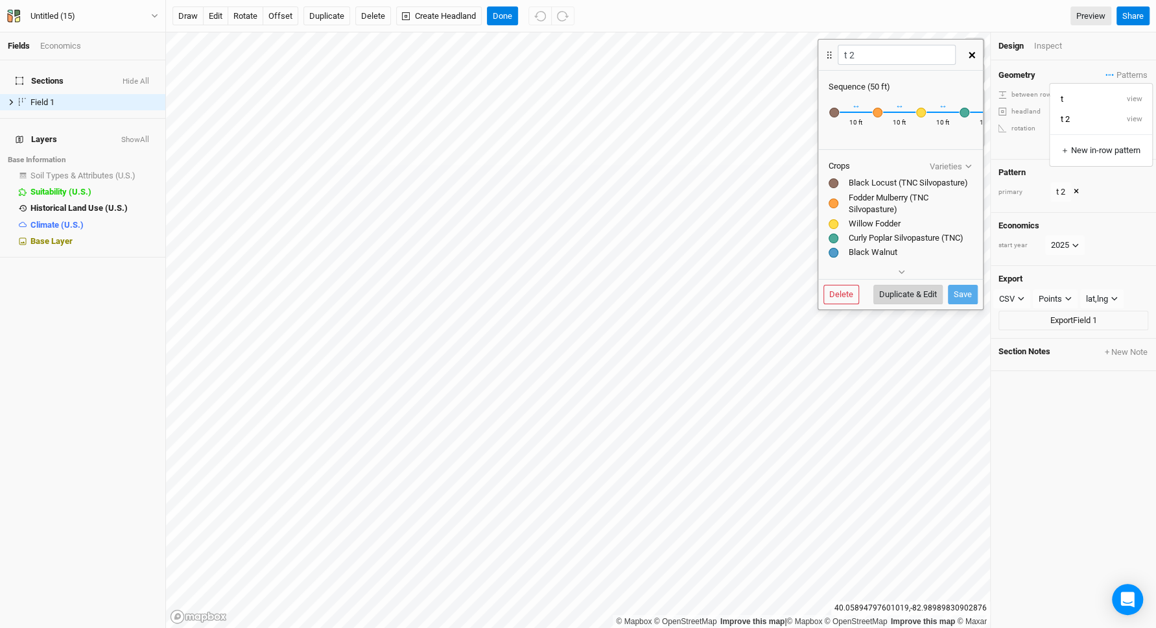
click at [900, 296] on button "Duplicate & Edit" at bounding box center [908, 294] width 69 height 19
type input "t 2 3"
click at [835, 112] on div "button" at bounding box center [835, 113] width 10 height 10
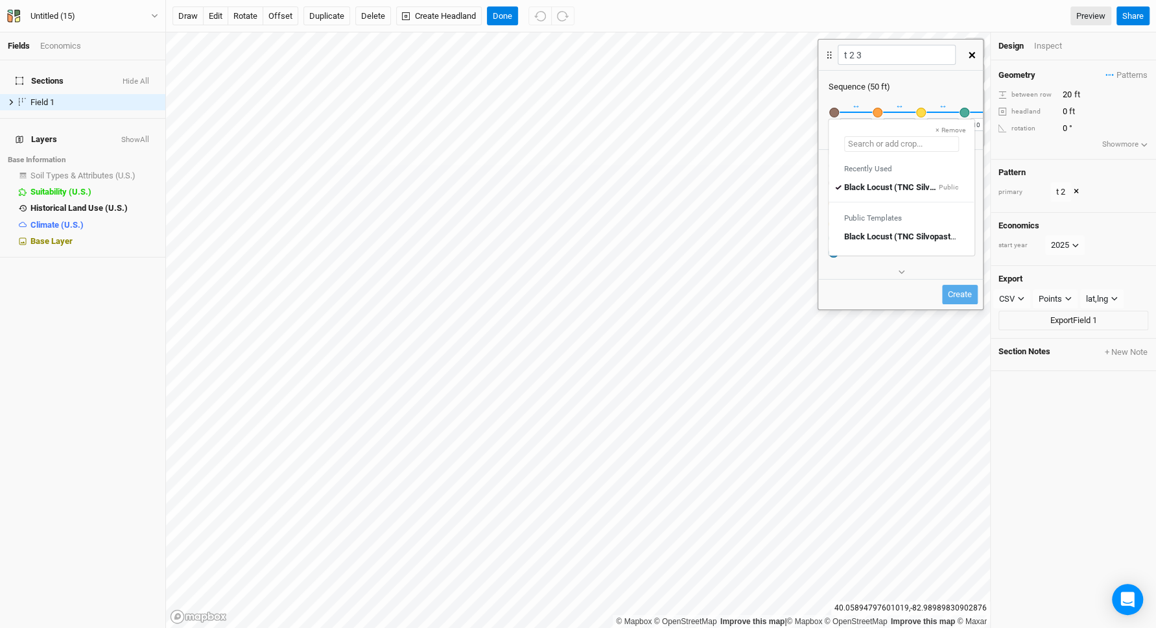
click at [894, 139] on input "text" at bounding box center [901, 144] width 115 height 16
type input "b"
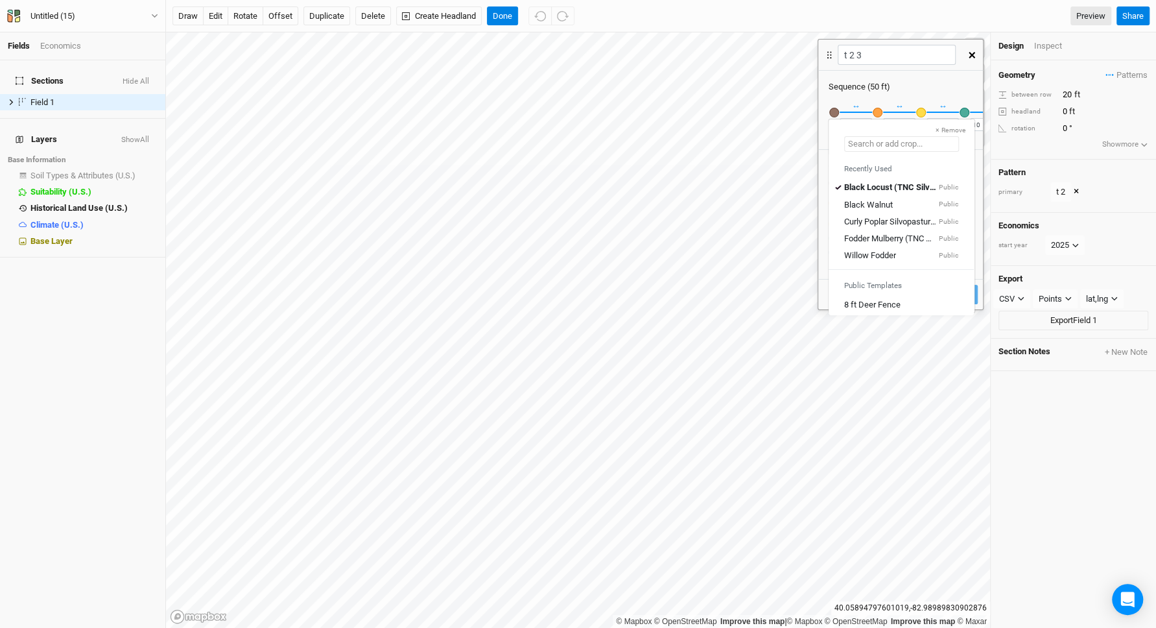
type input "black Locust (TNC Silvopasture)"
type input "black l"
type input "black locust (TNC Silvopasture)"
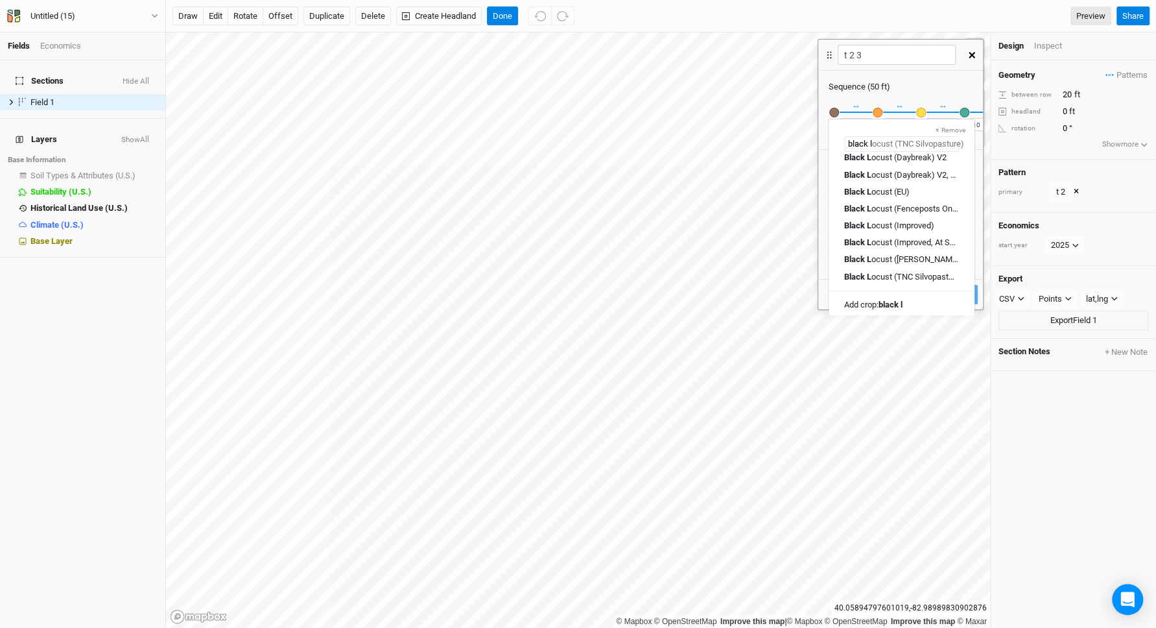
scroll to position [115, 0]
click at [932, 217] on div "Black L ocust (Improved)" at bounding box center [889, 223] width 90 height 12
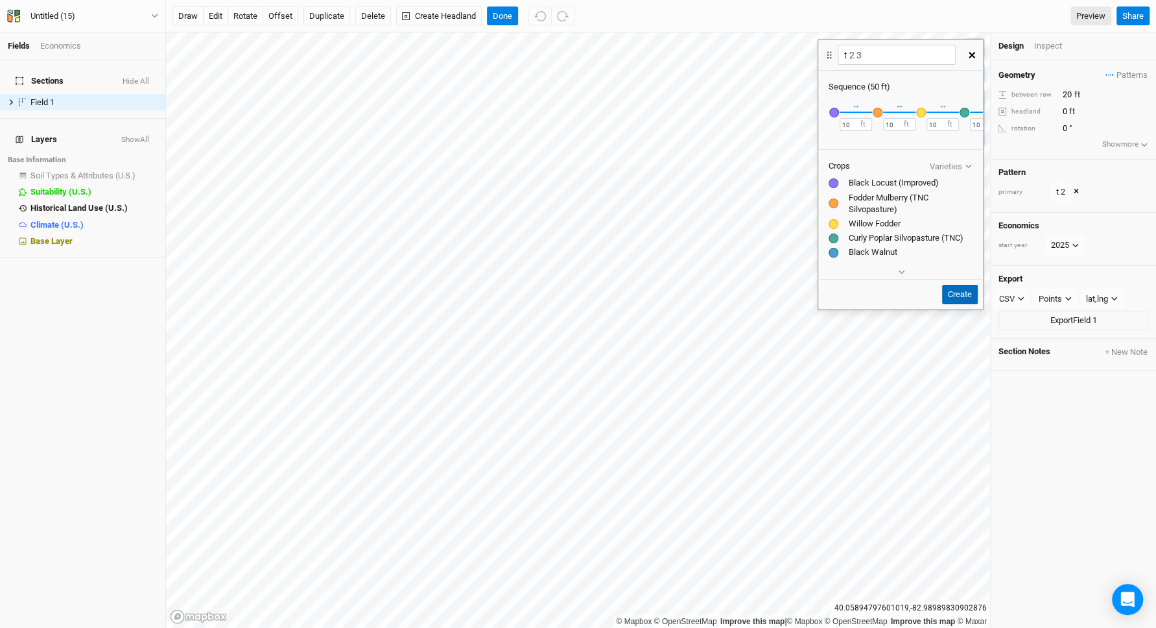
click at [958, 291] on button "Create" at bounding box center [960, 294] width 36 height 19
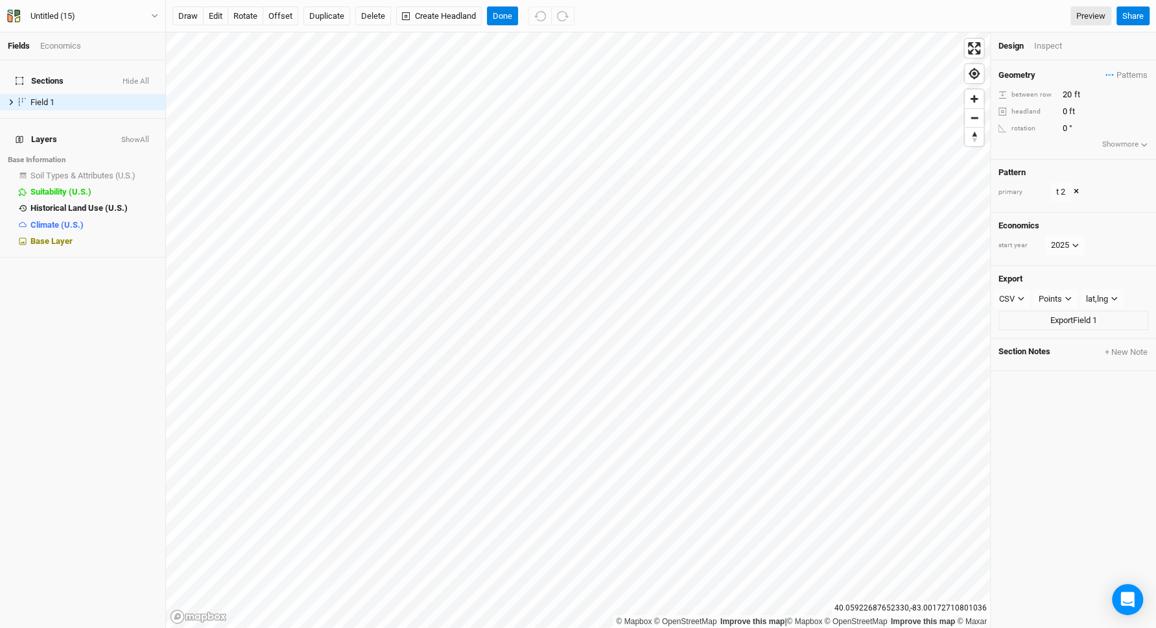
click at [64, 47] on div "Economics" at bounding box center [60, 46] width 41 height 12
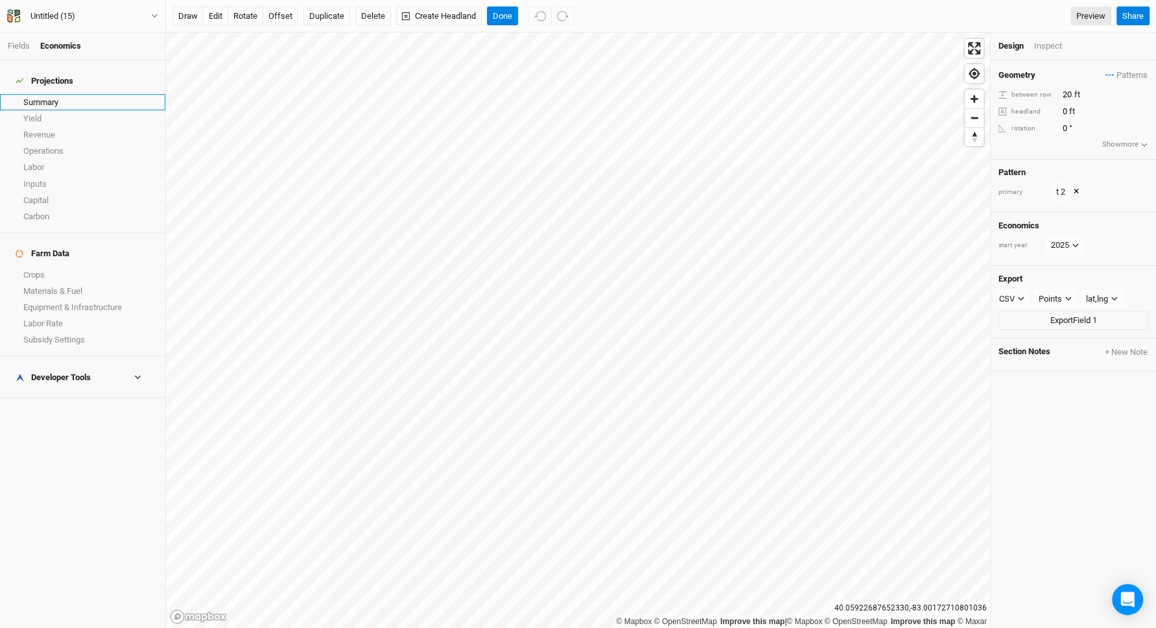
click at [53, 99] on link "Summary" at bounding box center [82, 102] width 165 height 16
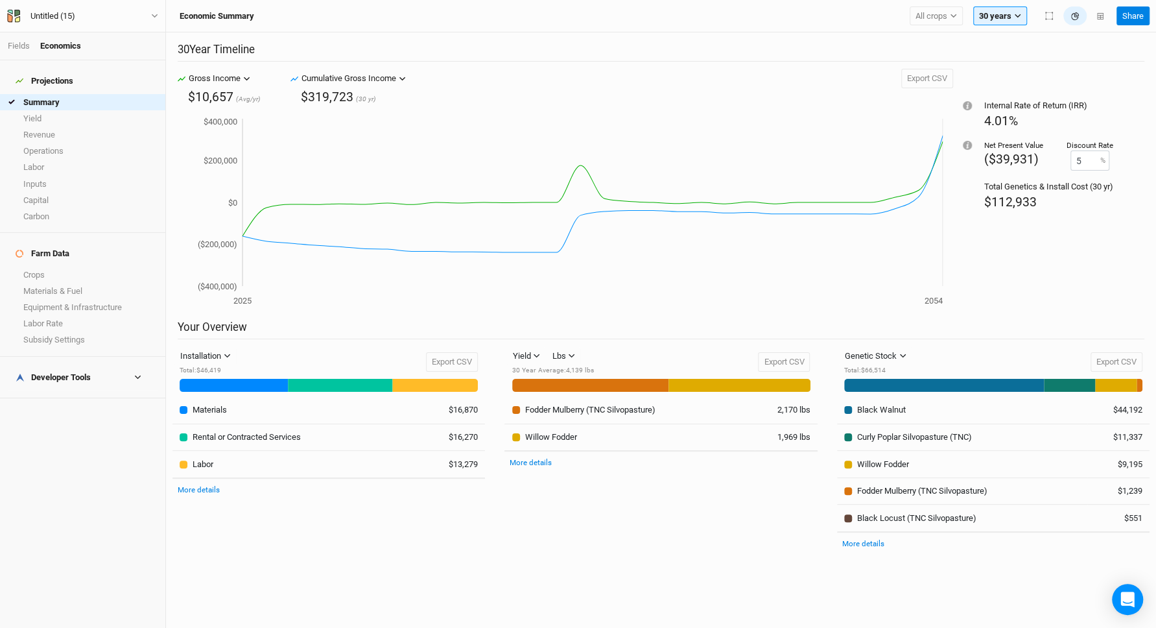
click at [28, 40] on li "Fields" at bounding box center [24, 46] width 32 height 12
